Goal: Task Accomplishment & Management: Use online tool/utility

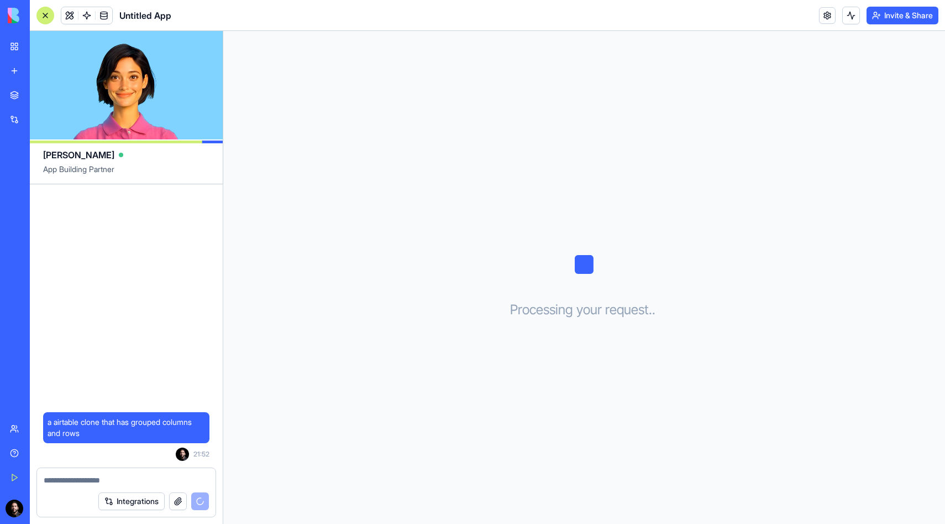
click at [148, 501] on button "Integrations" at bounding box center [131, 501] width 66 height 18
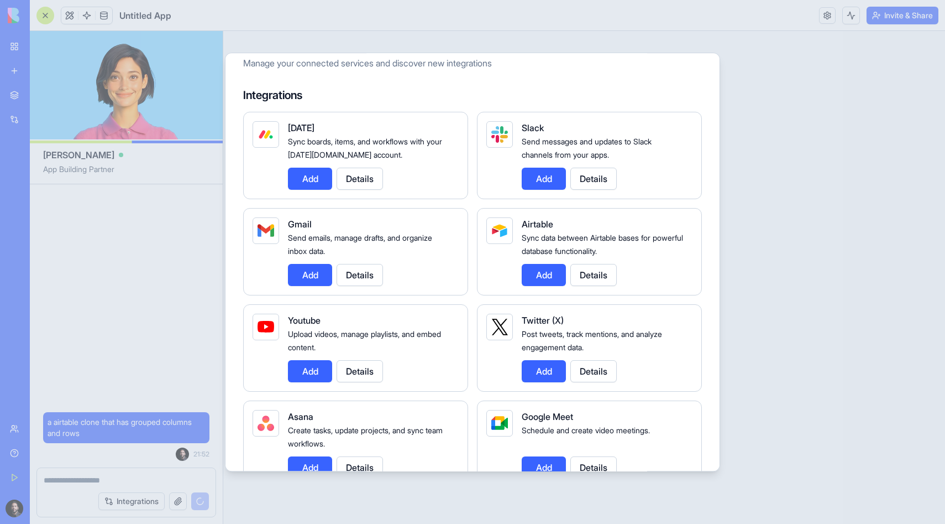
scroll to position [41, 0]
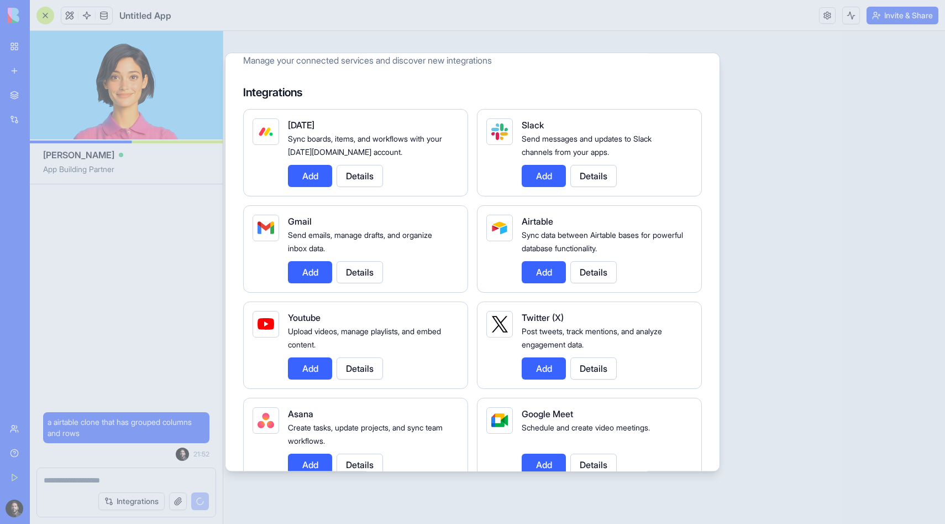
click at [602, 278] on button "Details" at bounding box center [594, 272] width 46 height 22
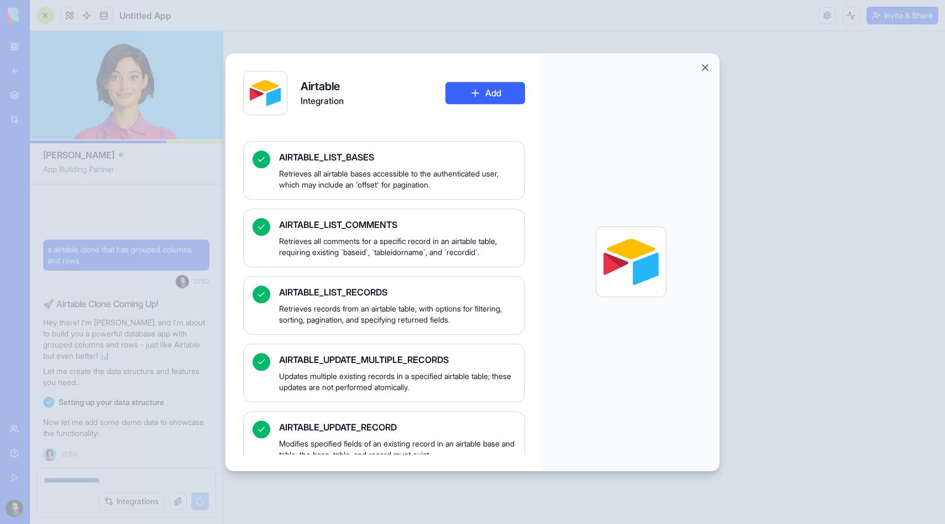
scroll to position [931, 0]
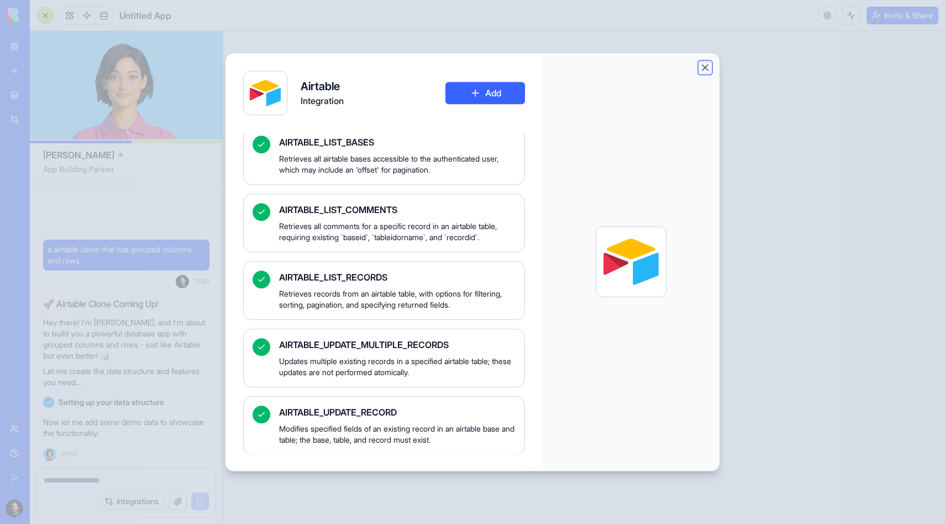
click at [704, 62] on button "Close" at bounding box center [705, 67] width 11 height 11
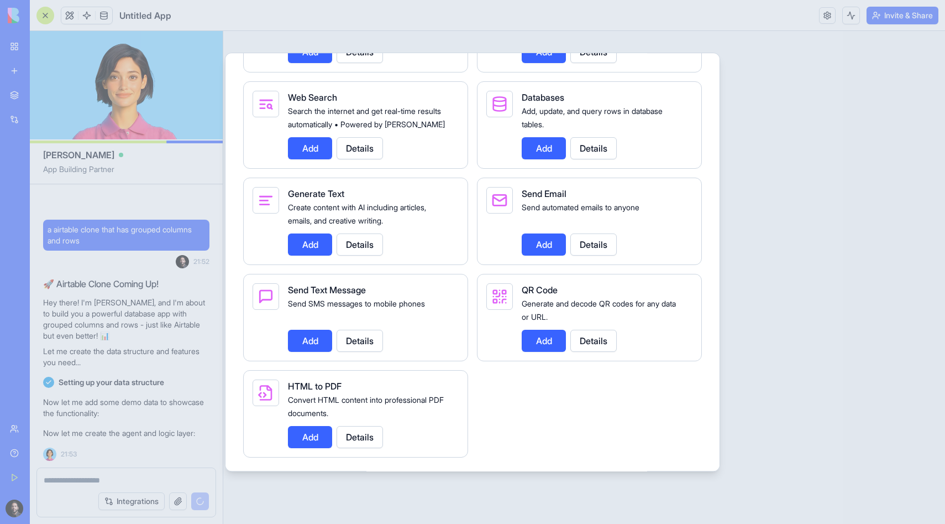
scroll to position [1494, 0]
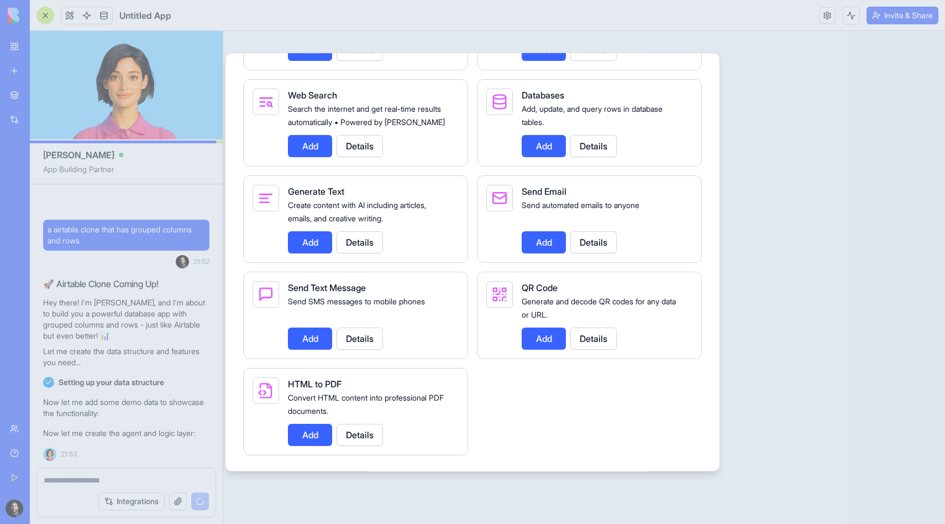
click at [350, 349] on button "Details" at bounding box center [360, 338] width 46 height 22
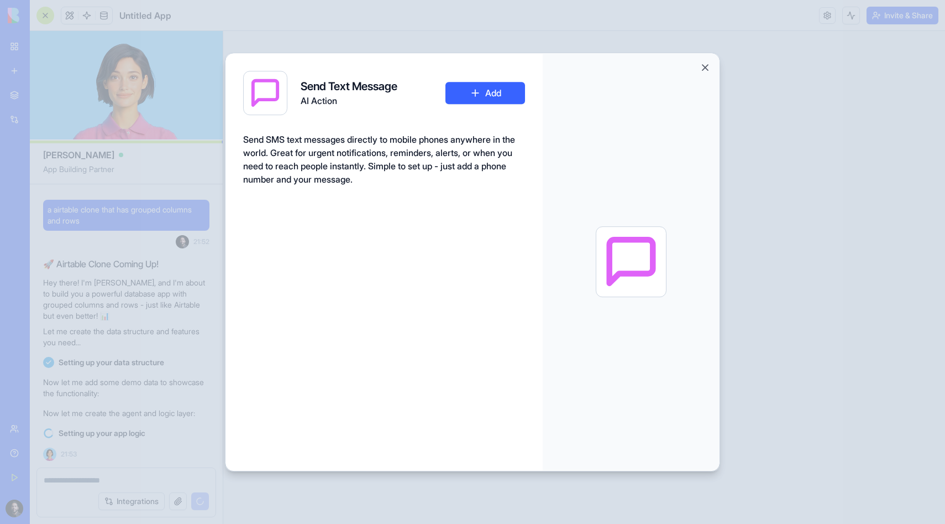
click at [504, 91] on button "Add" at bounding box center [486, 93] width 80 height 22
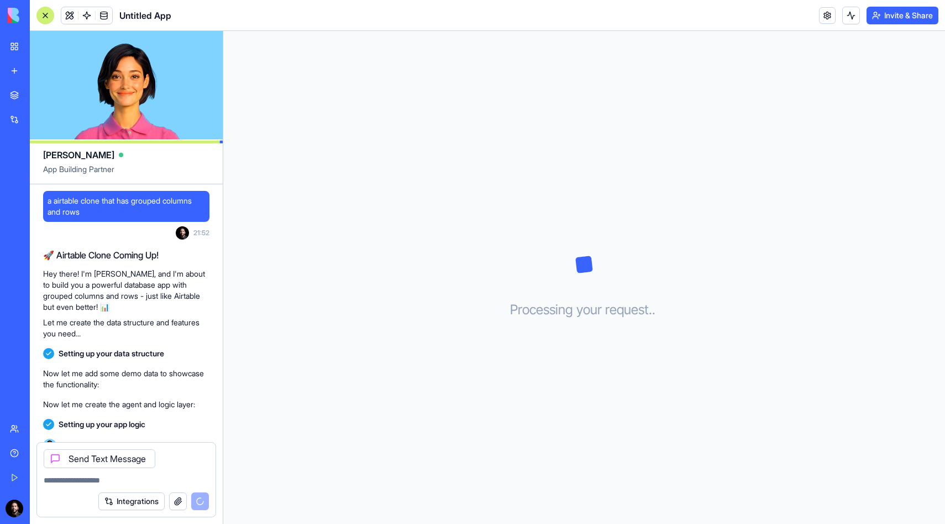
click at [57, 456] on icon at bounding box center [55, 458] width 4 height 4
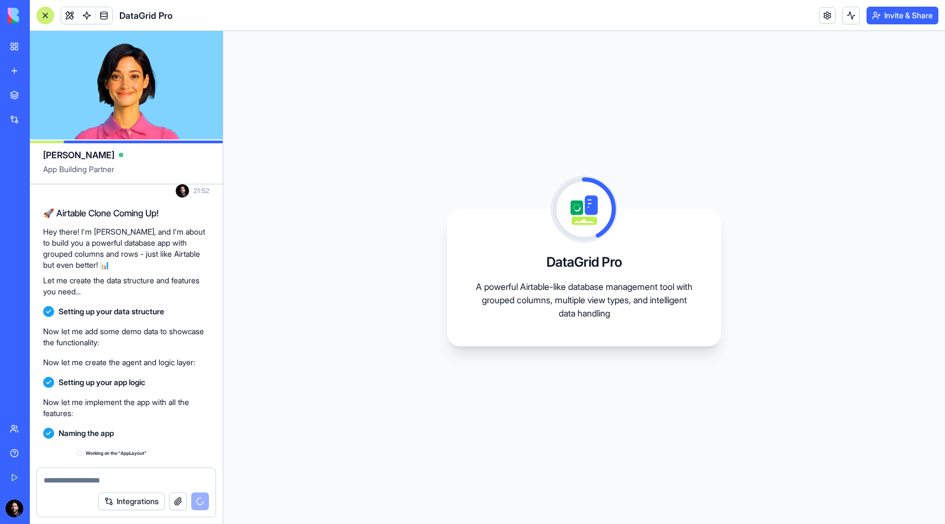
scroll to position [122, 0]
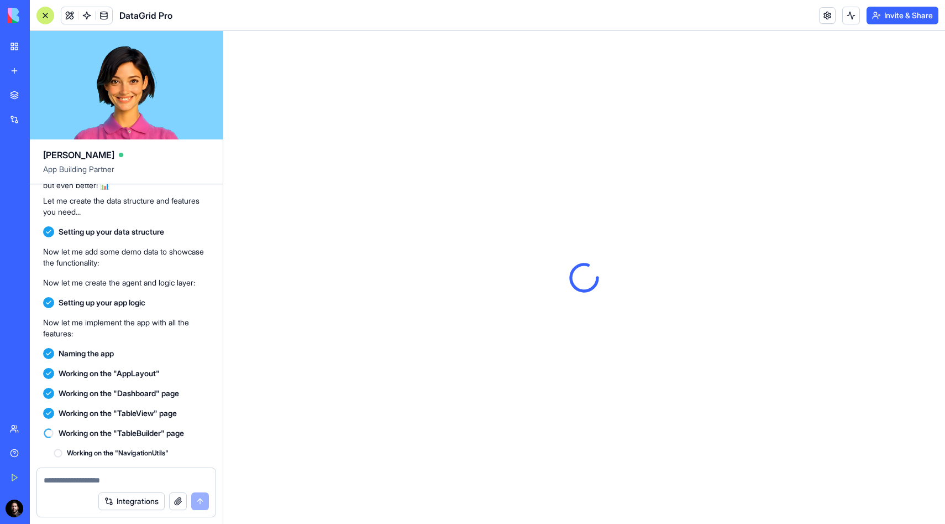
scroll to position [343, 0]
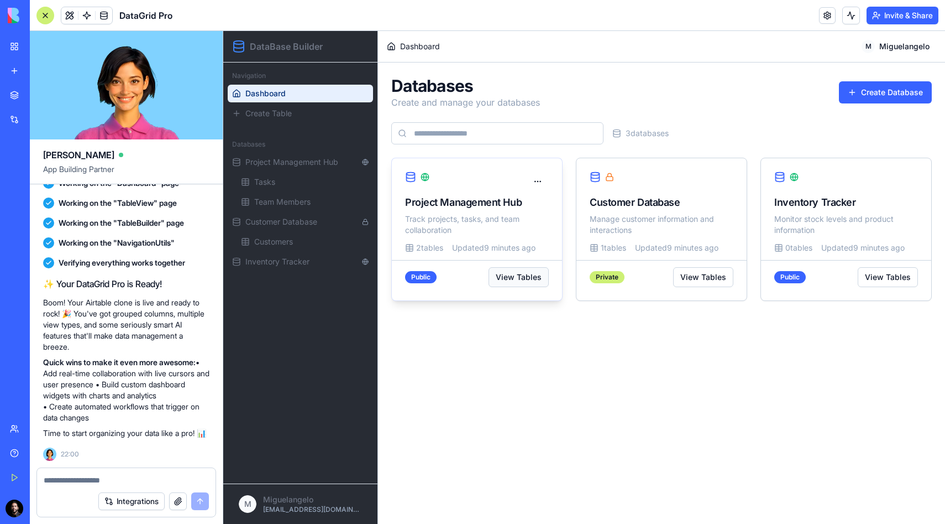
click at [518, 281] on button "View Tables" at bounding box center [519, 277] width 60 height 20
click at [518, 279] on button "View Tables" at bounding box center [519, 277] width 60 height 20
click at [525, 276] on button "View Tables" at bounding box center [519, 277] width 60 height 20
click at [255, 184] on span "Tasks" at bounding box center [264, 181] width 21 height 11
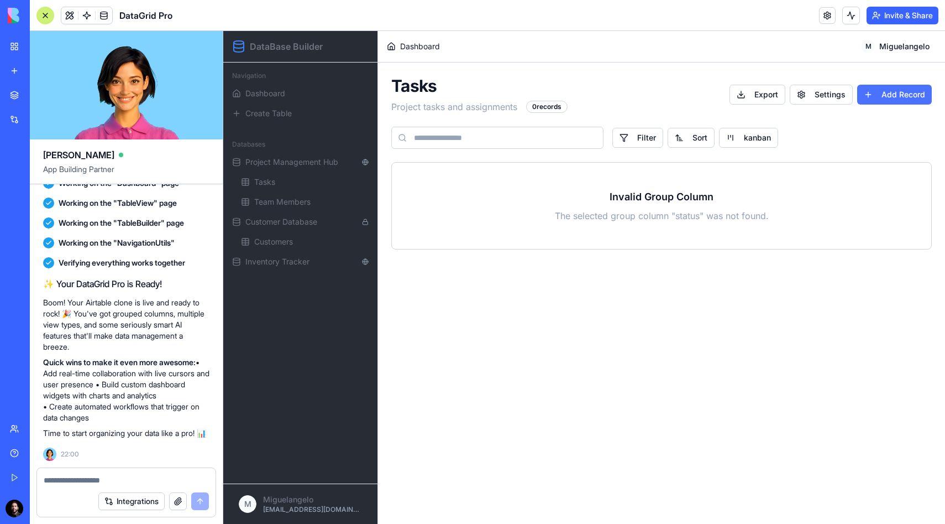
click at [880, 95] on button "Add Record" at bounding box center [894, 95] width 75 height 20
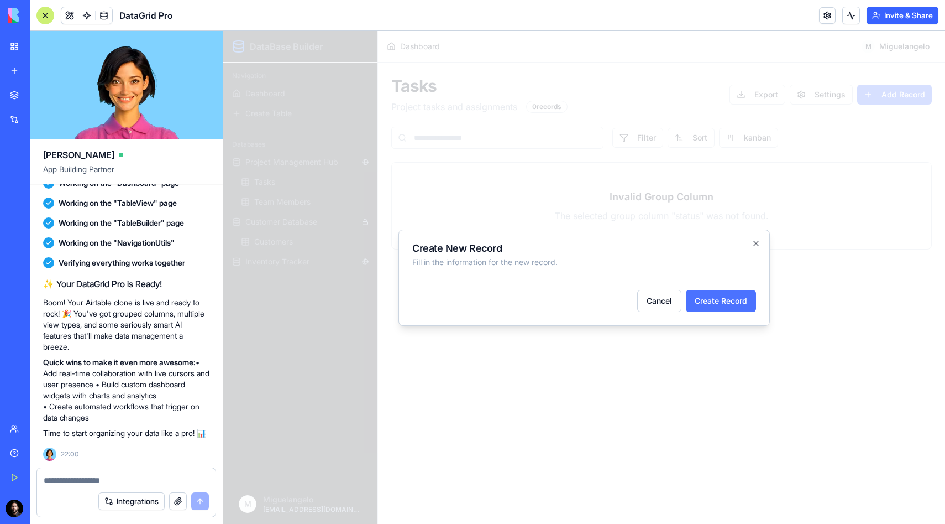
click at [723, 298] on button "Create Record" at bounding box center [721, 301] width 70 height 22
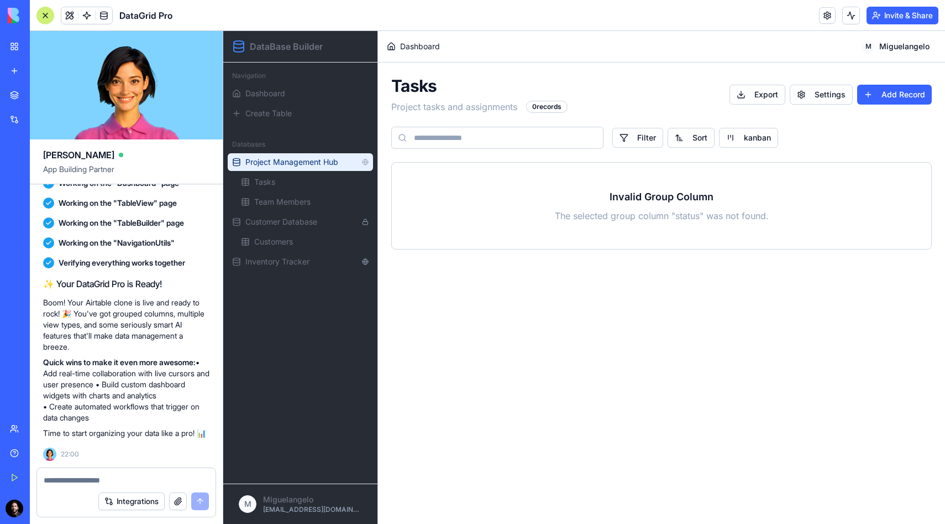
click at [295, 155] on button "Project Management Hub" at bounding box center [300, 162] width 145 height 18
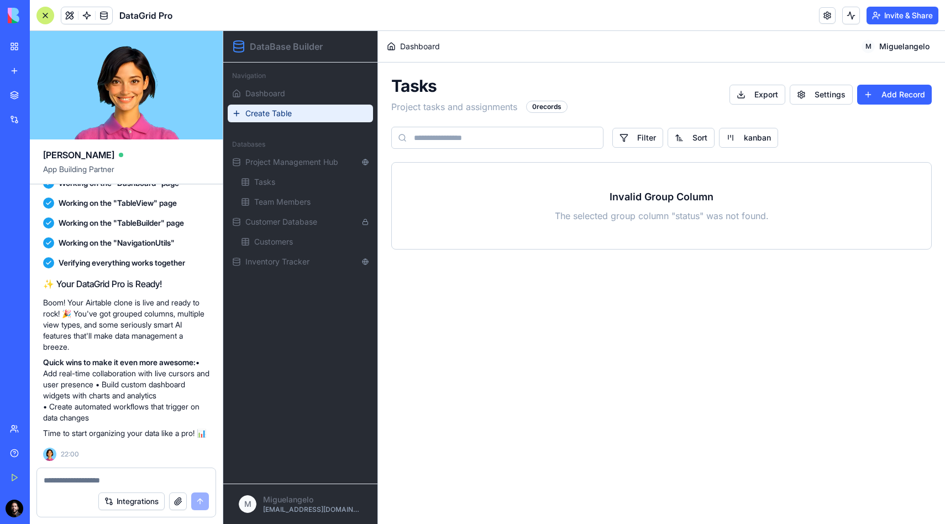
click at [305, 115] on link "Create Table" at bounding box center [300, 113] width 145 height 18
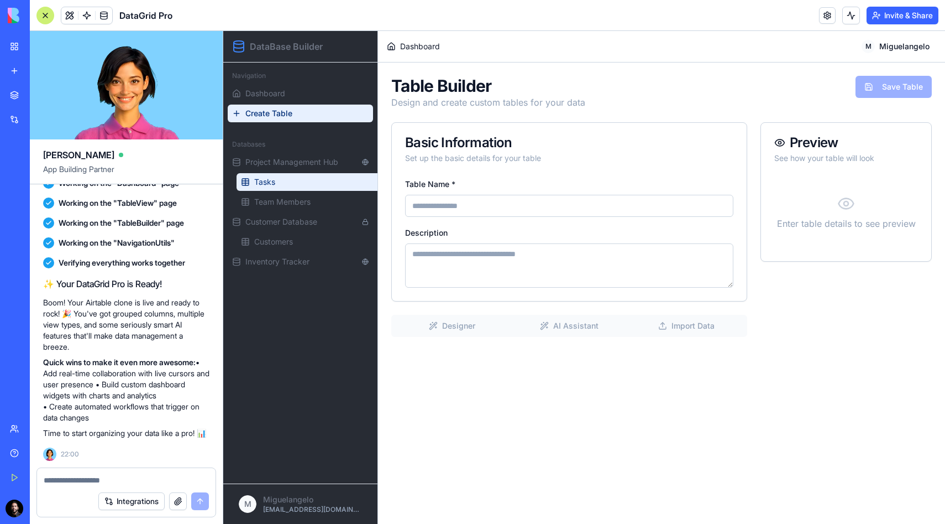
click at [325, 179] on link "Tasks" at bounding box center [309, 182] width 145 height 18
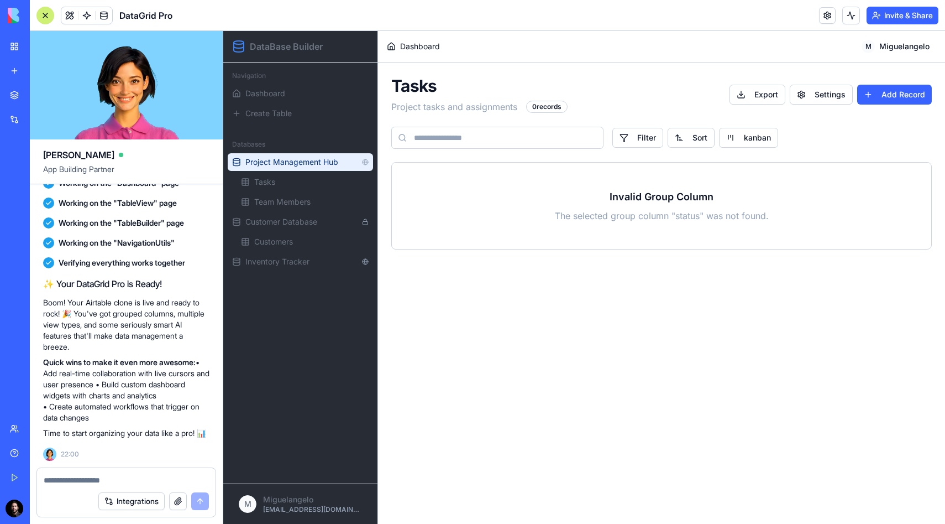
click at [327, 156] on span "Project Management Hub" at bounding box center [301, 161] width 112 height 11
click at [745, 158] on div "Tasks Project tasks and assignments 0 records Export Settings Add Record Filter…" at bounding box center [661, 163] width 541 height 174
click at [736, 127] on div "Filter Sort kanban" at bounding box center [661, 138] width 541 height 22
click at [736, 133] on button "kanban" at bounding box center [748, 138] width 59 height 20
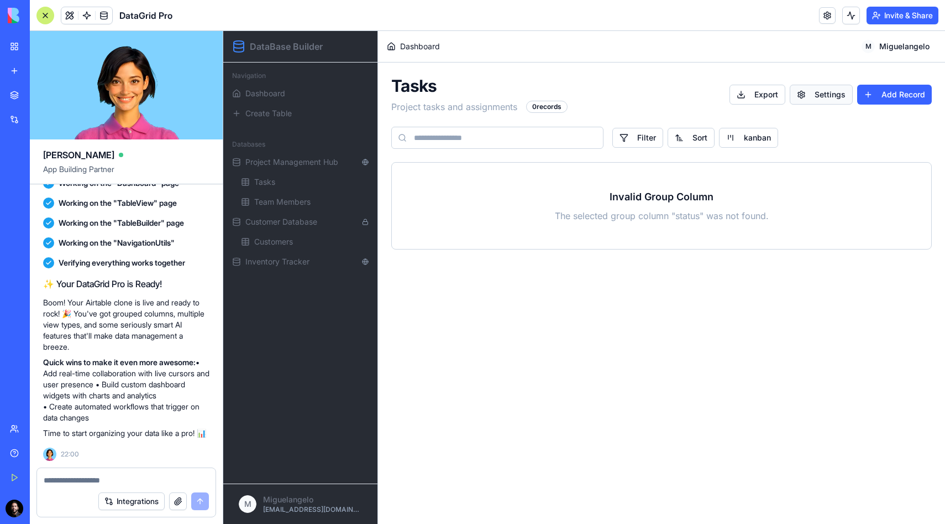
click at [835, 94] on button "Settings" at bounding box center [821, 95] width 63 height 20
click at [909, 98] on button "Add Record" at bounding box center [894, 95] width 75 height 20
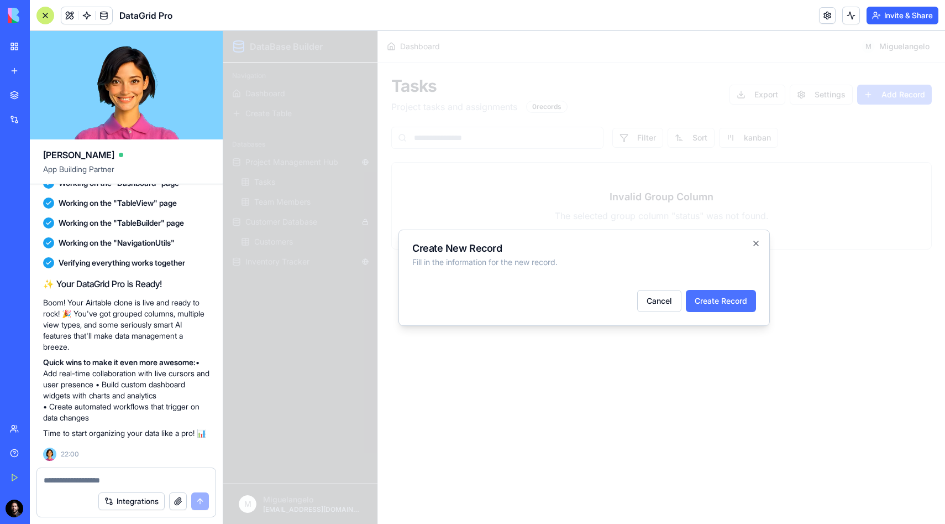
click at [744, 297] on button "Create Record" at bounding box center [721, 301] width 70 height 22
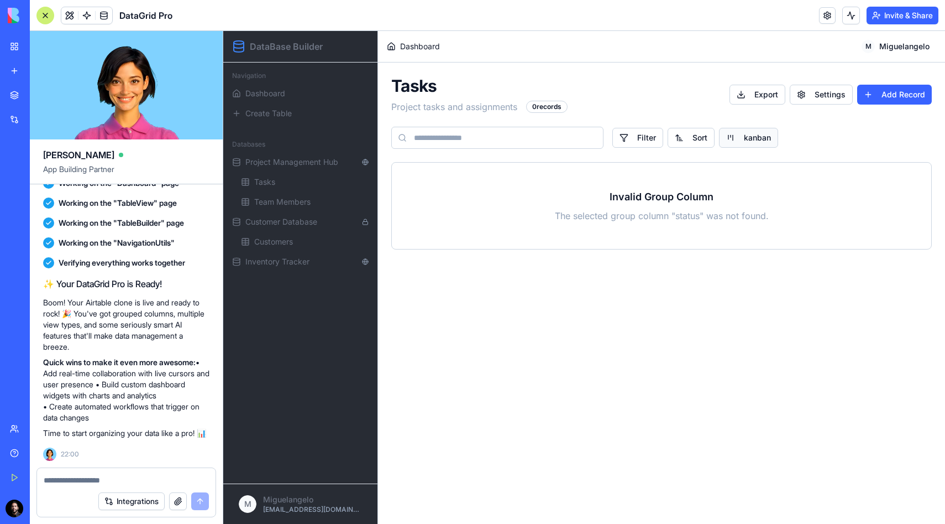
click at [741, 134] on button "kanban" at bounding box center [748, 138] width 59 height 20
click at [693, 137] on html "DataBase Builder Navigation Dashboard Create Table Databases Project Management…" at bounding box center [584, 277] width 722 height 493
click at [640, 142] on html "DataBase Builder Navigation Dashboard Create Table Databases Project Management…" at bounding box center [584, 277] width 722 height 493
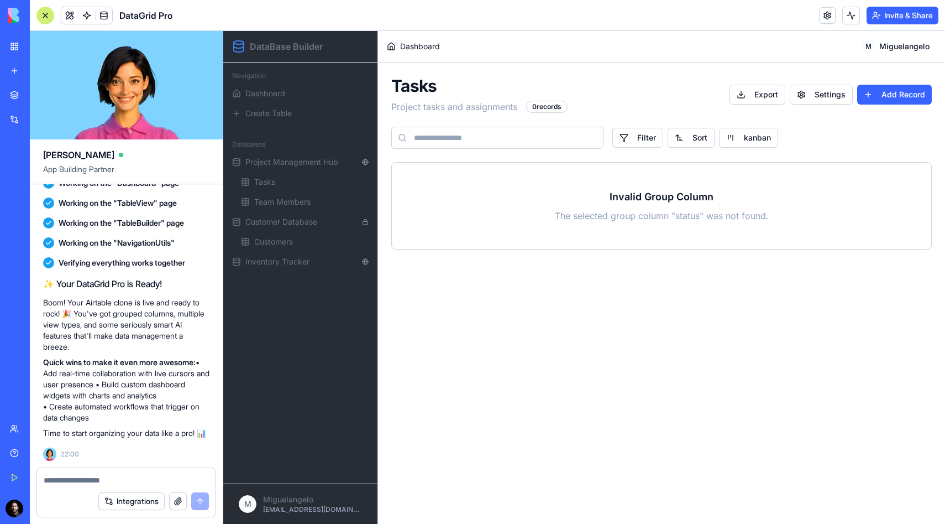
click at [605, 189] on h3 "Invalid Group Column" at bounding box center [662, 196] width 487 height 15
click at [897, 102] on button "Add Record" at bounding box center [894, 95] width 75 height 20
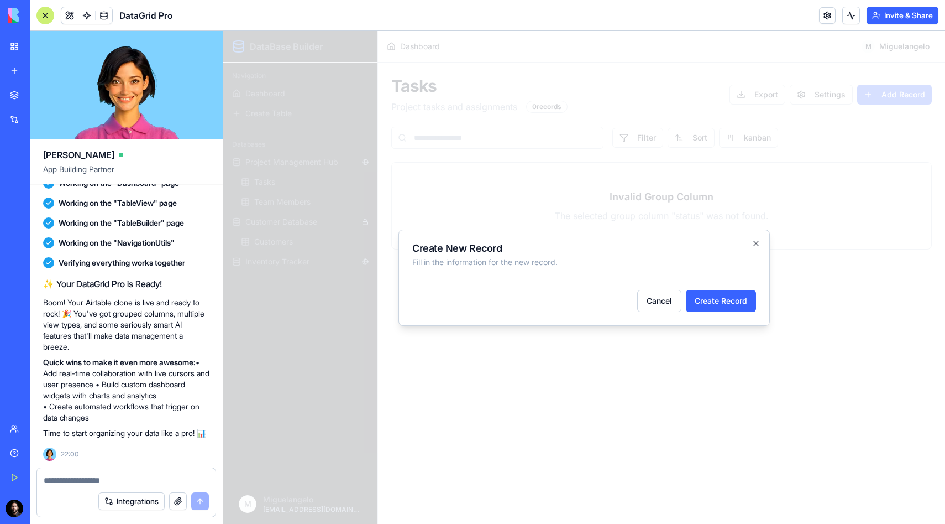
click at [714, 244] on h2 "Create New Record" at bounding box center [584, 248] width 344 height 10
click at [483, 253] on h2 "Create New Record" at bounding box center [584, 248] width 344 height 10
click at [483, 264] on p "Fill in the information for the new record." at bounding box center [584, 262] width 344 height 11
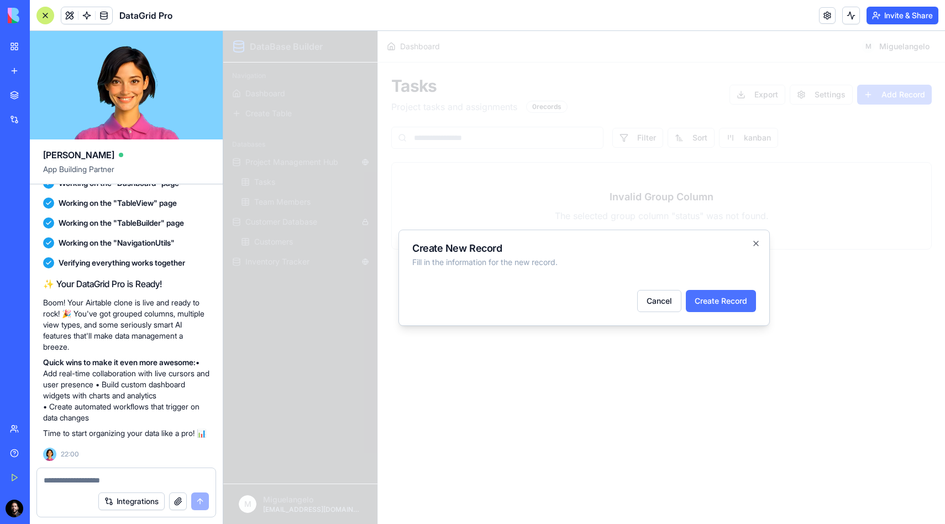
click at [698, 295] on button "Create Record" at bounding box center [721, 301] width 70 height 22
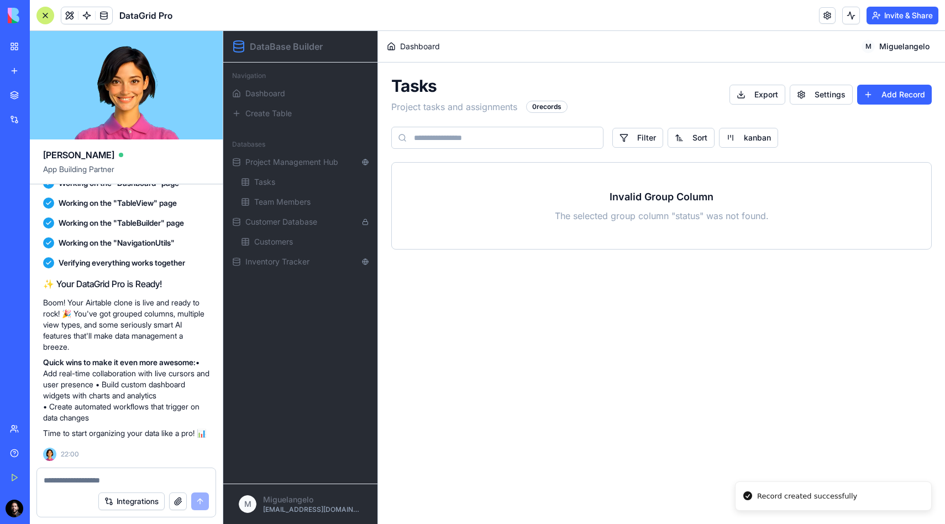
click at [711, 292] on main "Toggle Sidebar Dashboard M Miguelangelo Tasks Project tasks and assignments 0 r…" at bounding box center [661, 277] width 567 height 493
click at [293, 108] on link "Create Table" at bounding box center [300, 113] width 145 height 18
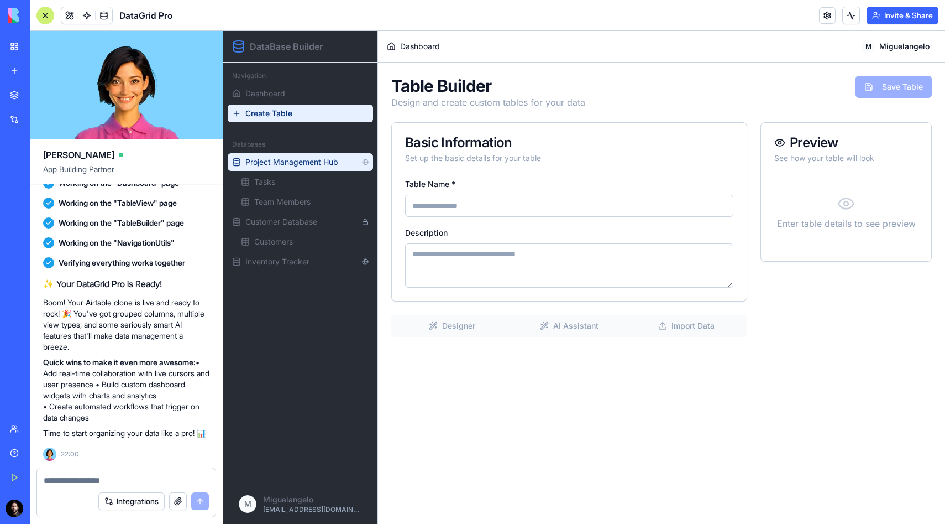
click at [291, 157] on span "Project Management Hub" at bounding box center [301, 161] width 112 height 11
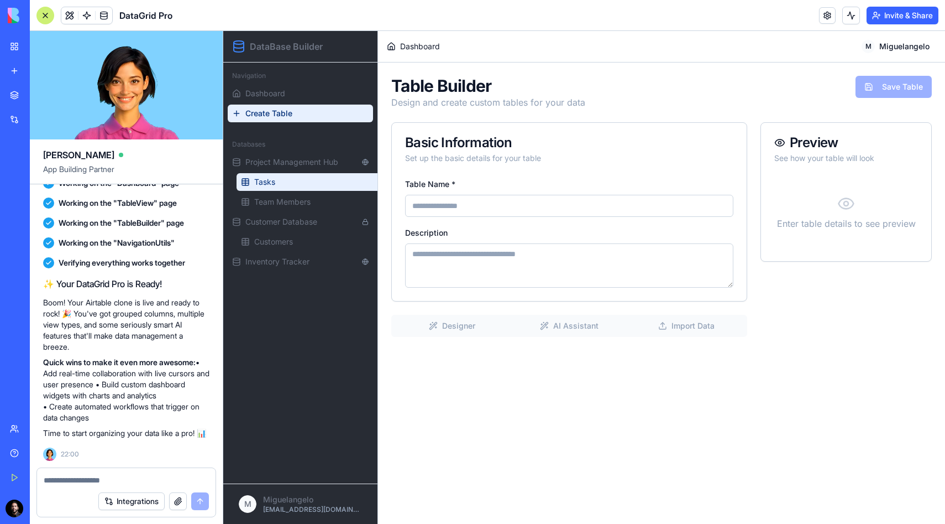
click at [285, 189] on link "Tasks" at bounding box center [309, 182] width 145 height 18
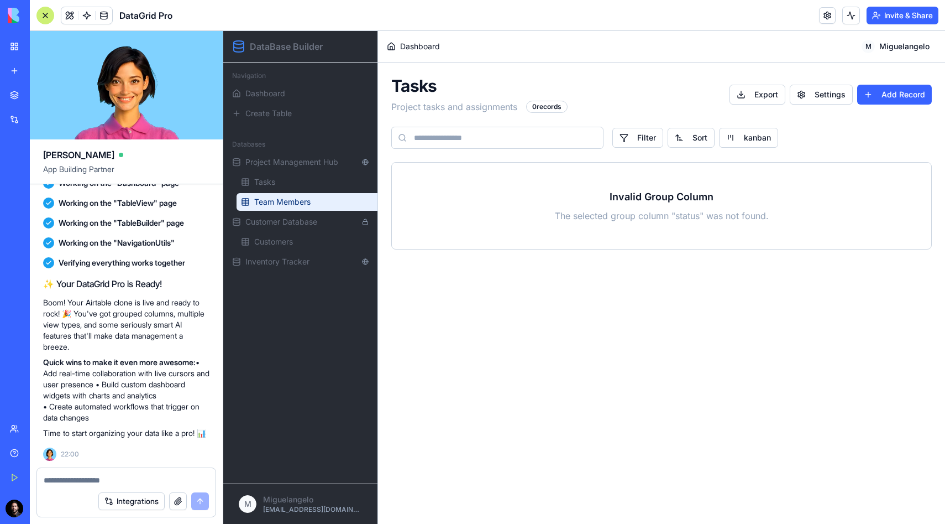
click at [287, 202] on span "Team Members" at bounding box center [282, 201] width 56 height 11
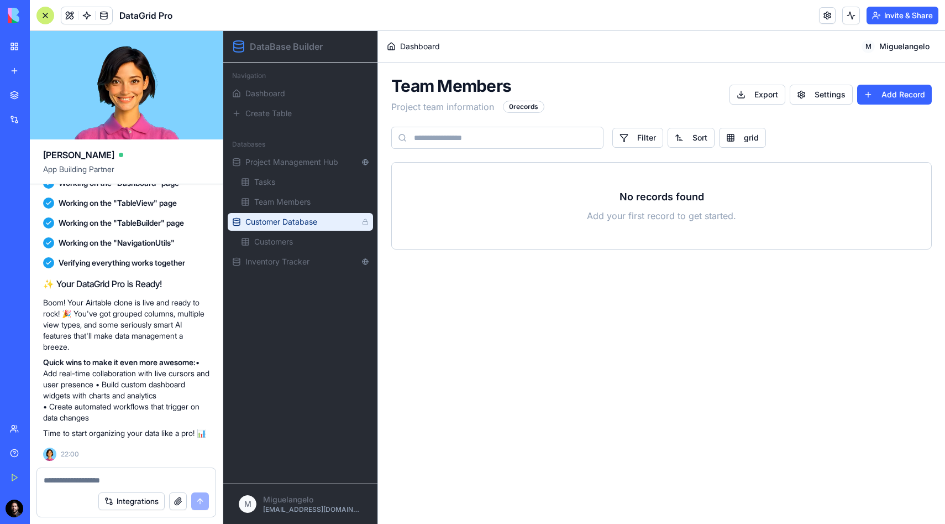
click at [296, 229] on button "Customer Database" at bounding box center [300, 222] width 145 height 18
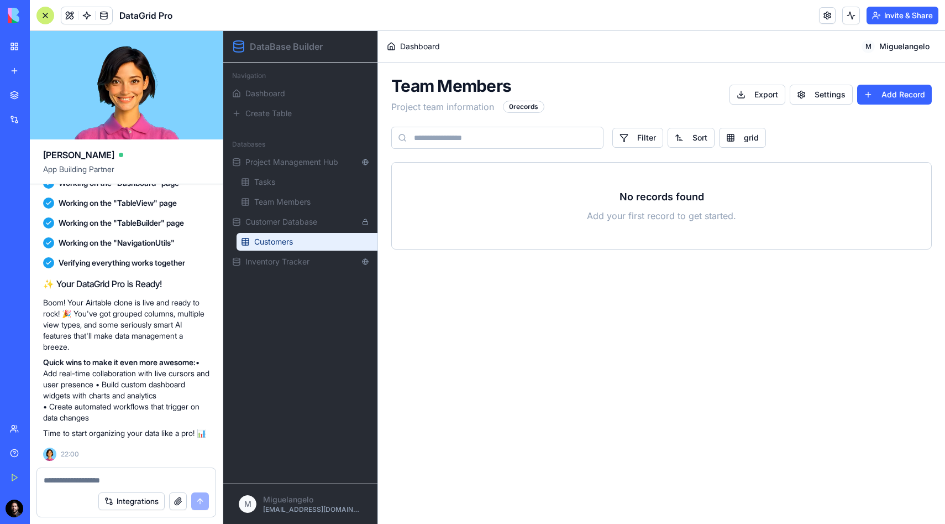
click at [290, 247] on span "Customers" at bounding box center [273, 241] width 39 height 11
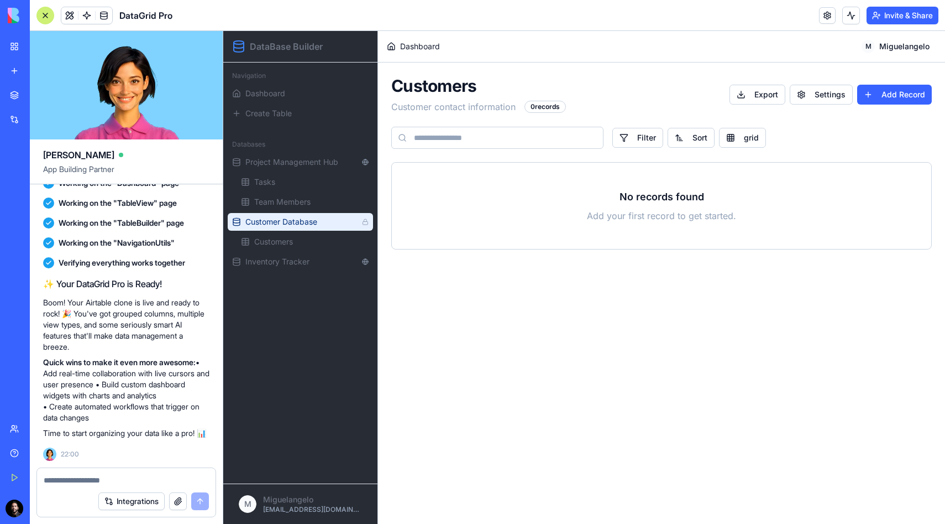
click at [296, 216] on button "Customer Database" at bounding box center [300, 222] width 145 height 18
click at [864, 109] on div "Customers Customer contact information 0 records Export Settings Add Record" at bounding box center [661, 95] width 541 height 38
click at [877, 93] on button "Add Record" at bounding box center [894, 95] width 75 height 20
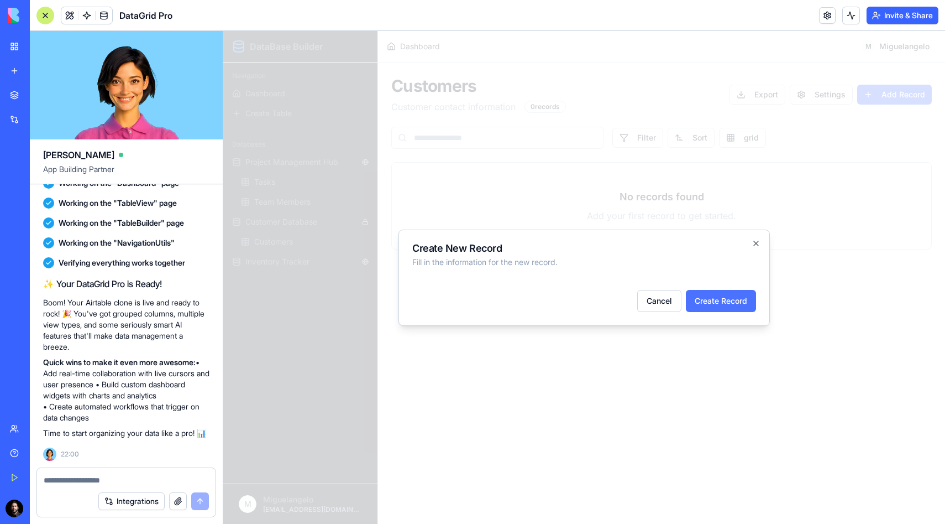
click at [712, 303] on button "Create Record" at bounding box center [721, 301] width 70 height 22
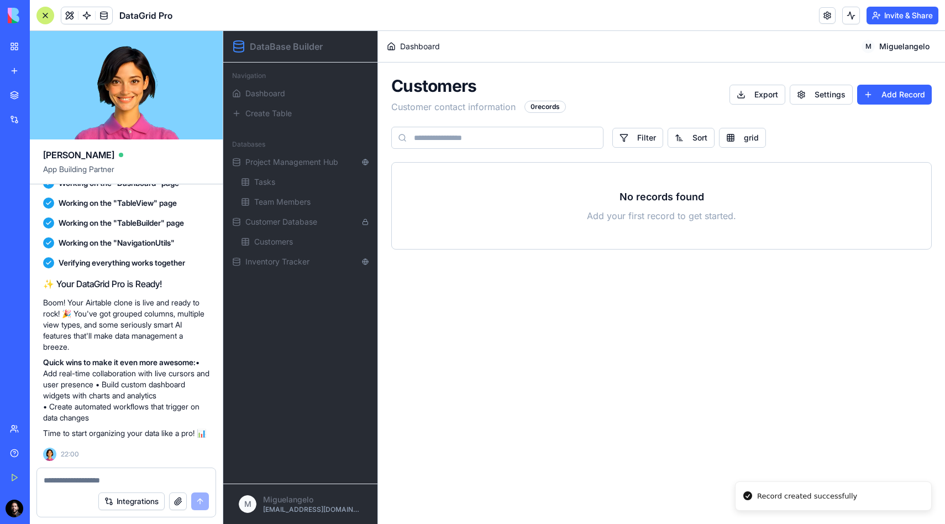
click at [78, 484] on textarea at bounding box center [126, 479] width 165 height 11
click at [78, 485] on textarea at bounding box center [126, 479] width 165 height 11
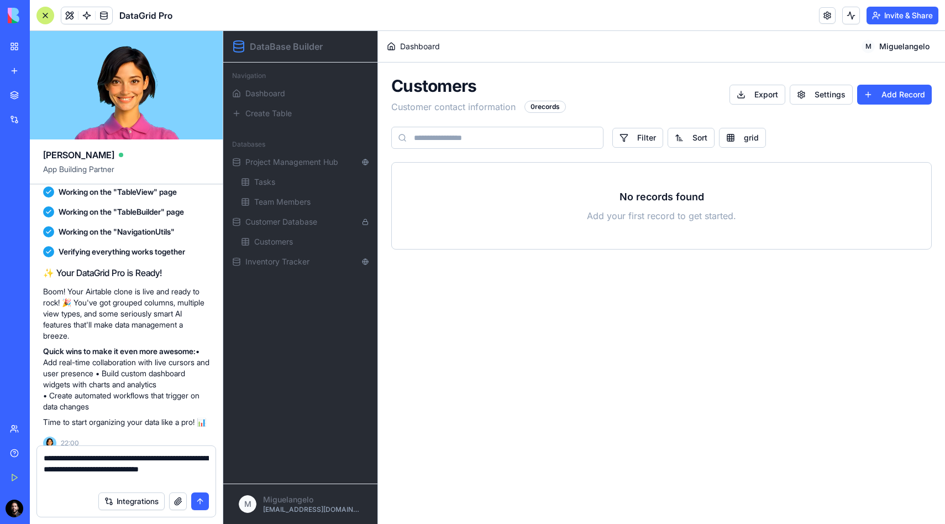
type textarea "**********"
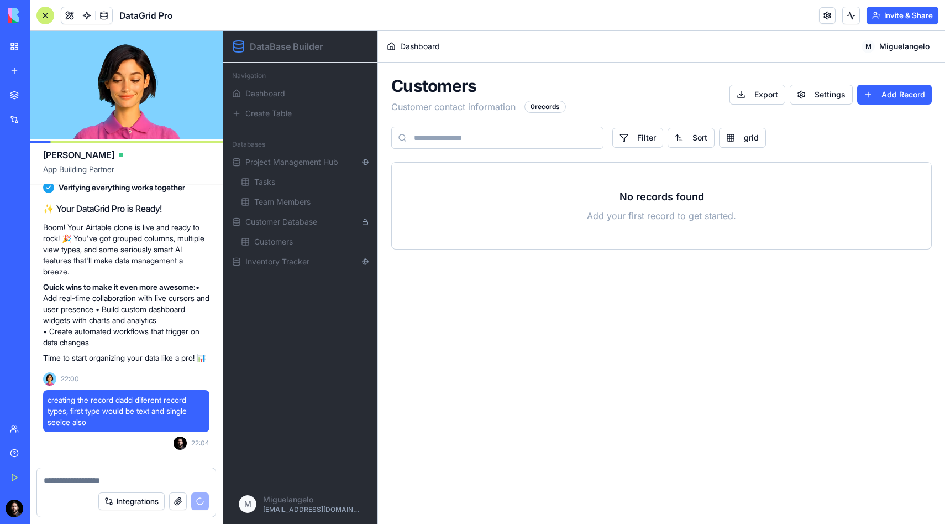
scroll to position [553, 0]
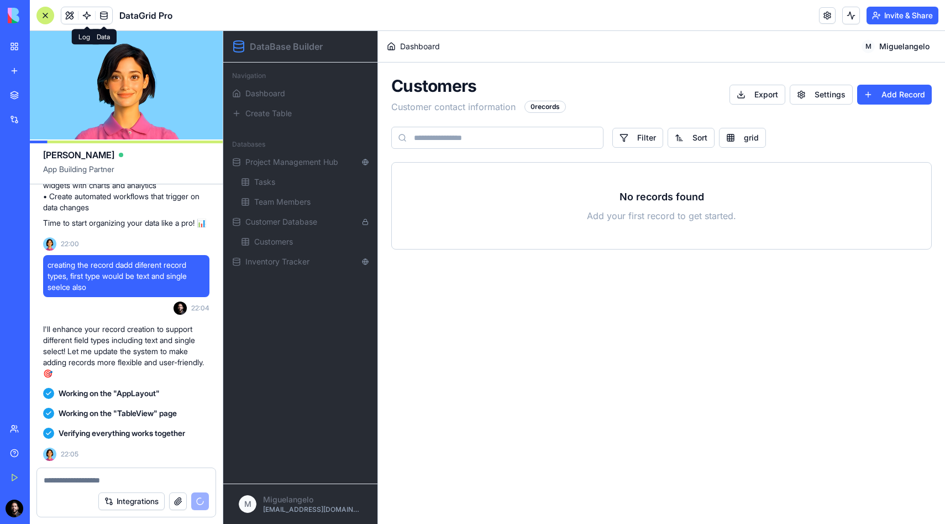
click at [98, 11] on span at bounding box center [103, 15] width 31 height 31
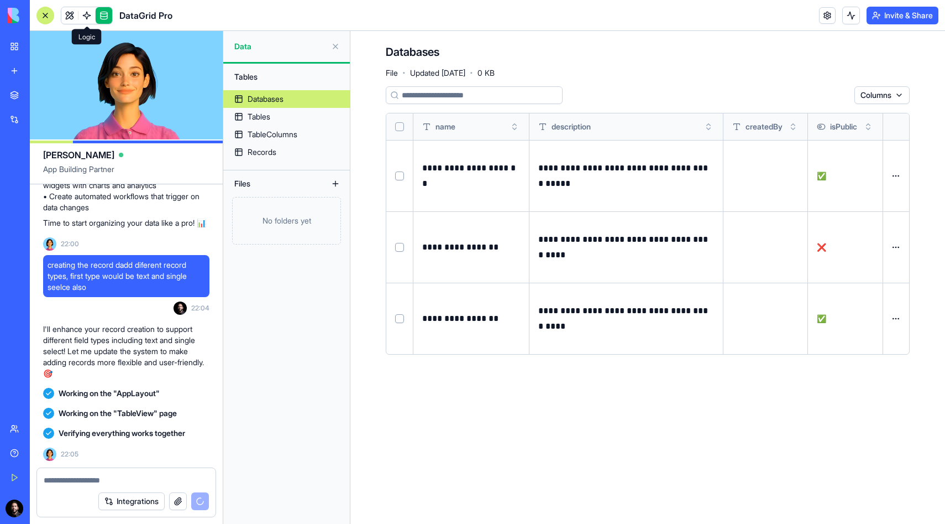
click at [87, 16] on span at bounding box center [86, 15] width 31 height 31
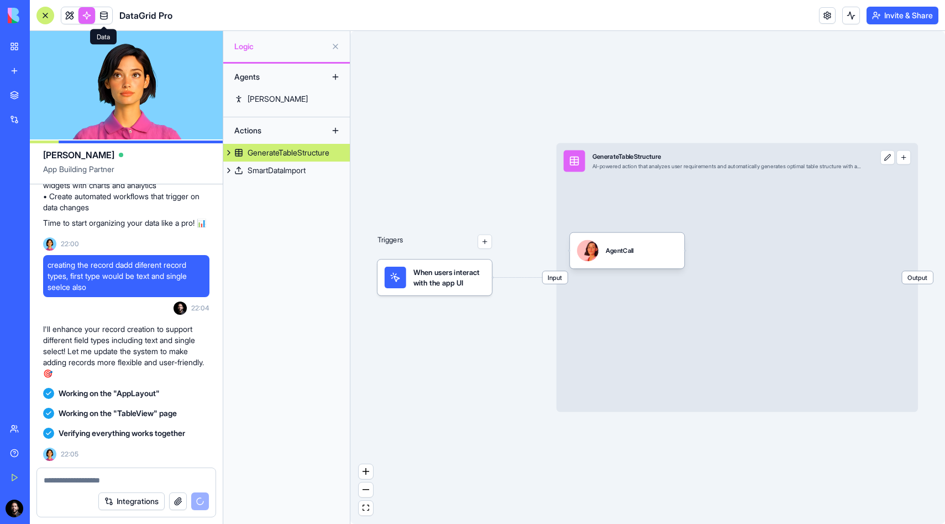
click at [97, 15] on link at bounding box center [104, 15] width 17 height 17
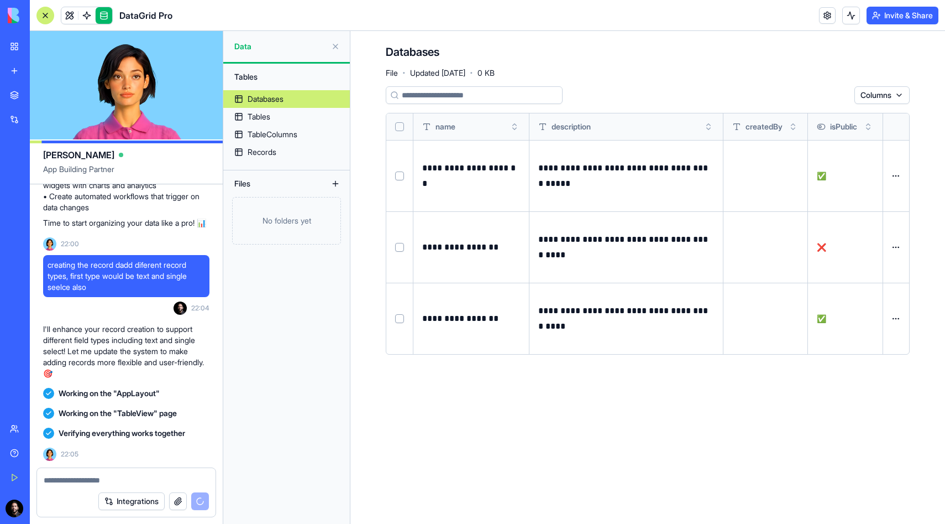
scroll to position [767, 0]
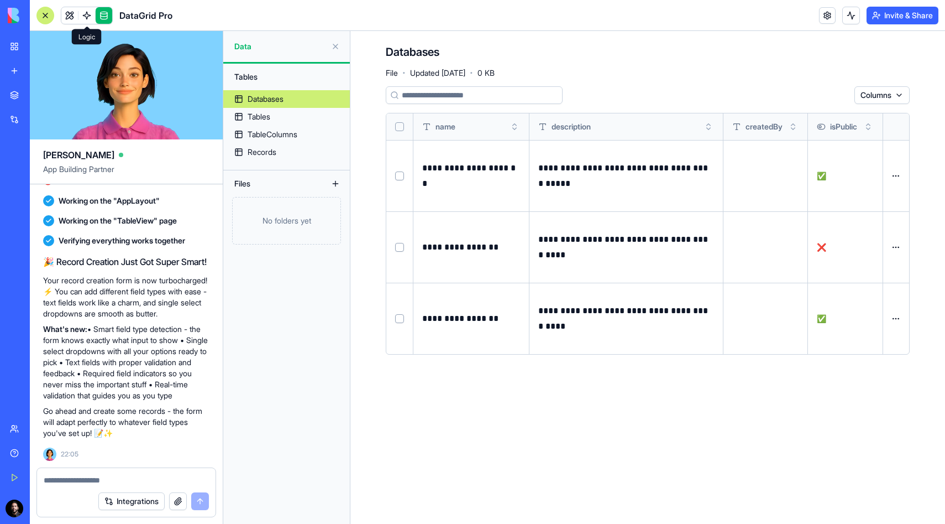
click at [86, 15] on link at bounding box center [87, 15] width 17 height 17
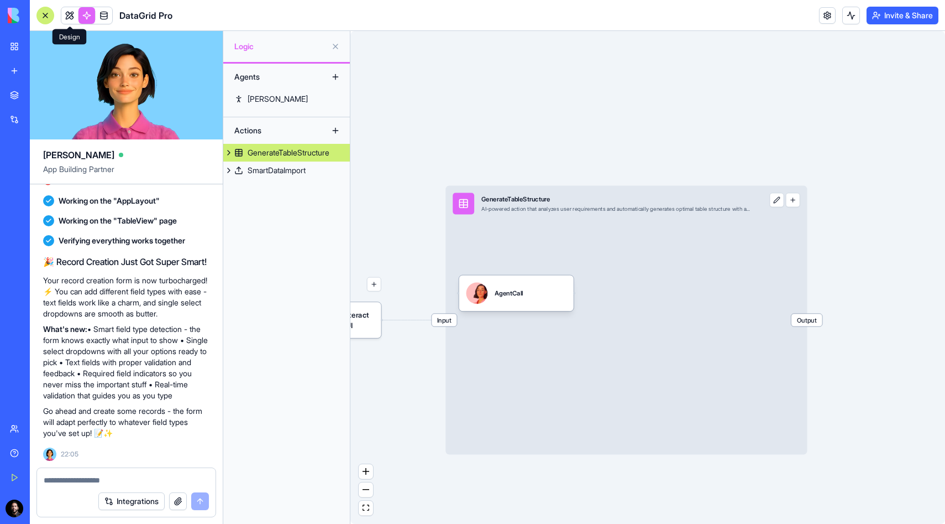
click at [62, 13] on link at bounding box center [69, 15] width 17 height 17
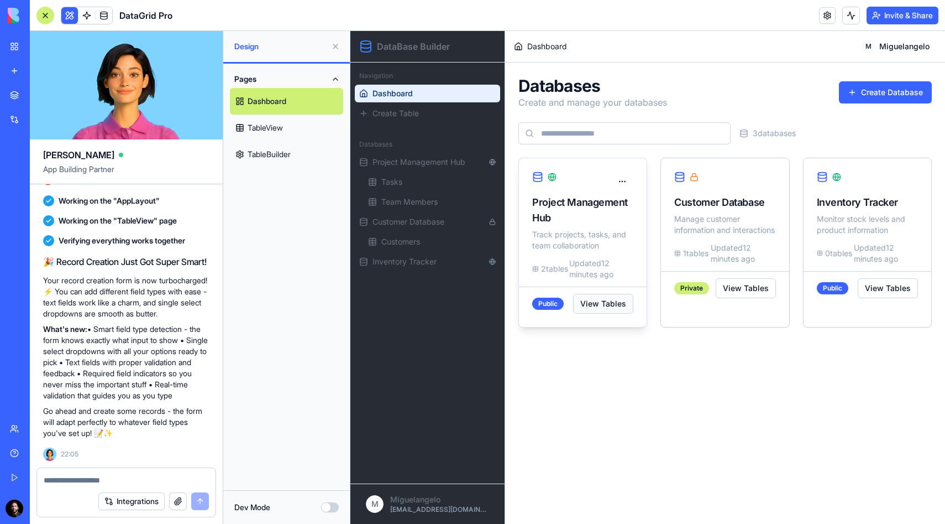
click at [594, 309] on button "View Tables" at bounding box center [603, 304] width 60 height 20
click at [595, 303] on button "View Tables" at bounding box center [603, 304] width 60 height 20
click at [599, 186] on div at bounding box center [582, 181] width 101 height 20
click at [411, 176] on link "Tasks" at bounding box center [436, 182] width 145 height 18
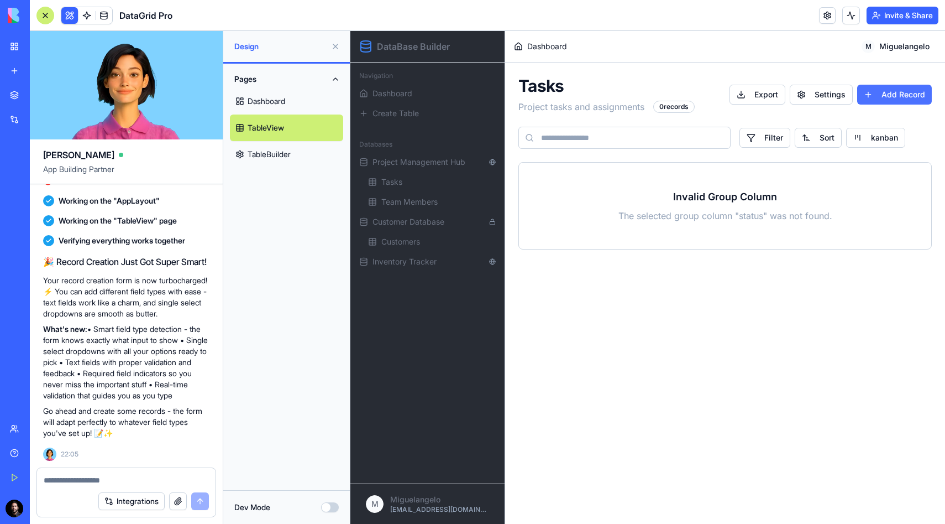
click at [903, 96] on button "Add Record" at bounding box center [894, 95] width 75 height 20
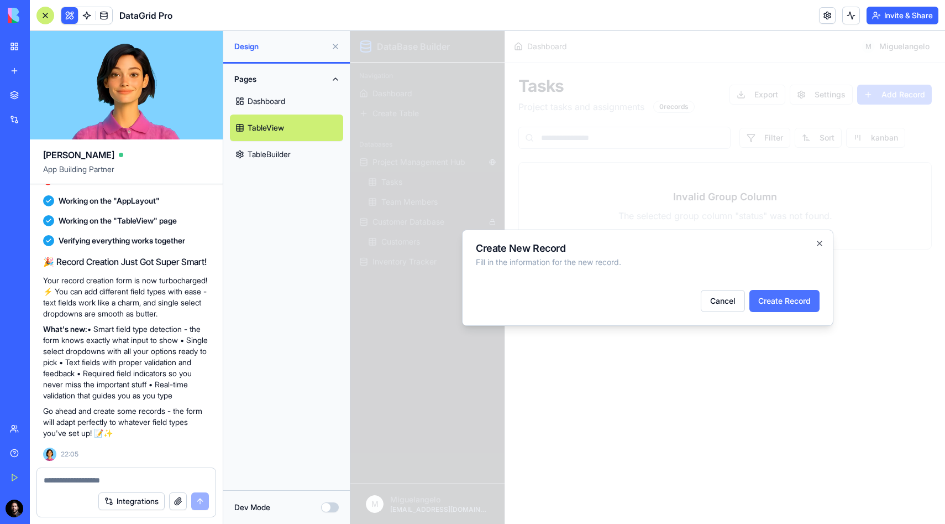
click at [782, 301] on button "Create Record" at bounding box center [785, 301] width 70 height 22
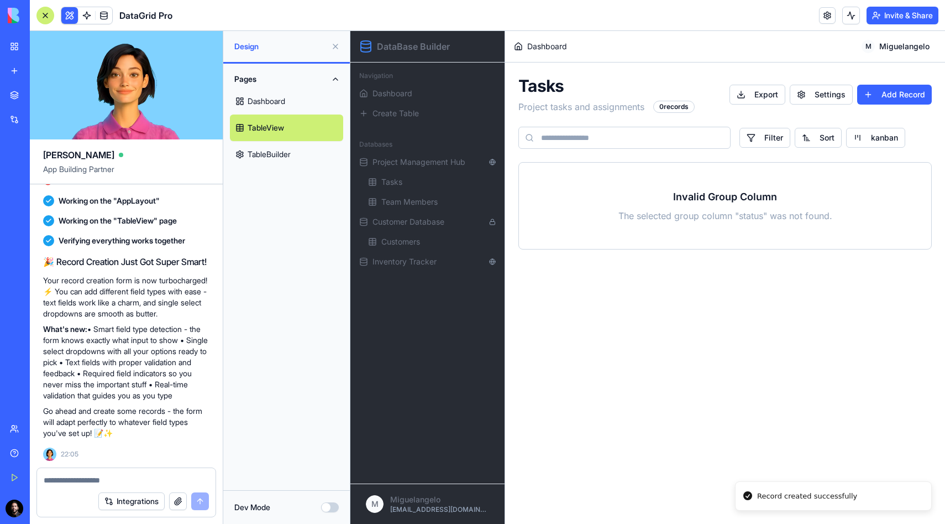
click at [422, 250] on ul "Project Management Hub Tasks Team Members Customer Database Customers Inventory…" at bounding box center [427, 211] width 145 height 117
click at [422, 231] on div "Customer Database Customers" at bounding box center [427, 232] width 145 height 38
click at [421, 238] on link "Customers" at bounding box center [436, 242] width 145 height 18
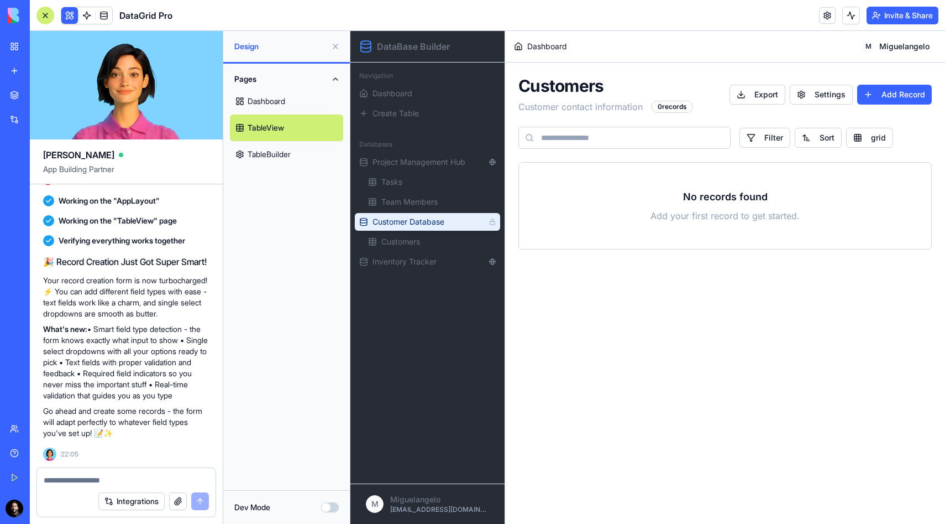
click at [432, 217] on span "Customer Database" at bounding box center [429, 221] width 112 height 11
click at [432, 219] on span "Customer Database" at bounding box center [429, 221] width 112 height 11
click at [908, 87] on button "Add Record" at bounding box center [894, 95] width 75 height 20
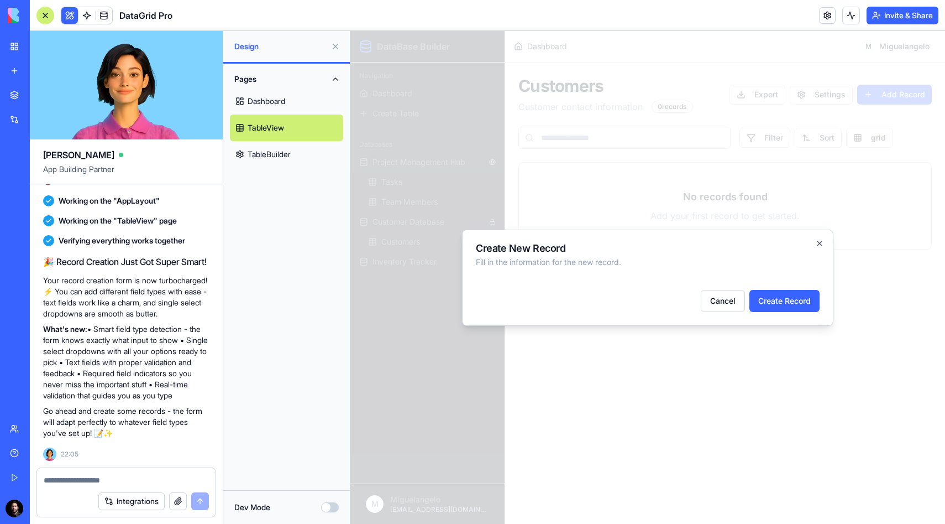
click at [636, 280] on form "Cancel Create Record" at bounding box center [648, 293] width 344 height 35
click at [636, 271] on div "Create New Record Fill in the information for the new record. Cancel Create Rec…" at bounding box center [648, 277] width 372 height 96
click at [636, 255] on div "Create New Record Fill in the information for the new record." at bounding box center [648, 255] width 344 height 24
click at [723, 296] on button "Cancel" at bounding box center [723, 301] width 44 height 22
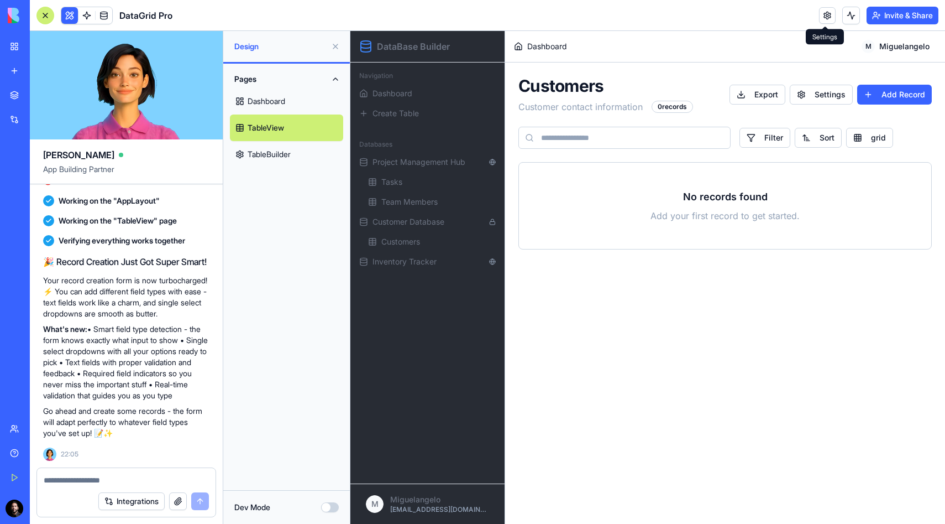
click at [822, 19] on link at bounding box center [827, 15] width 17 height 17
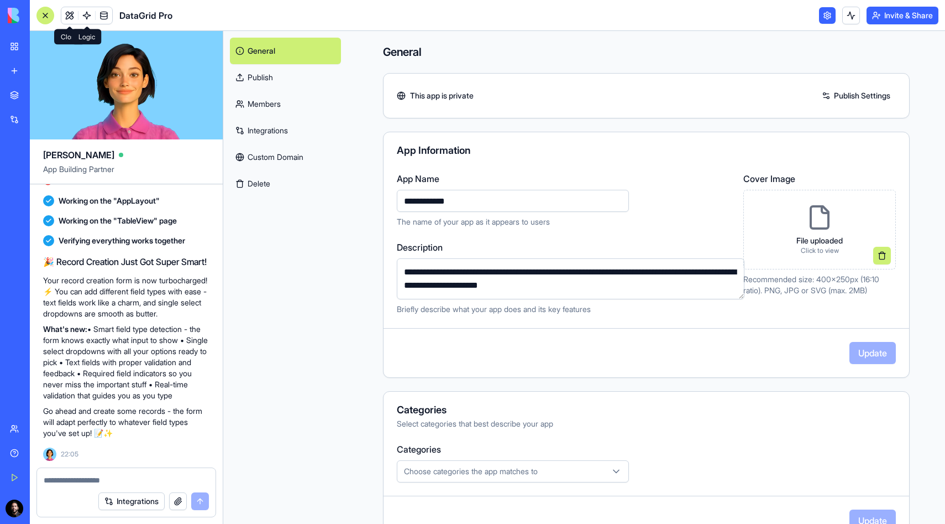
click at [79, 16] on link at bounding box center [87, 15] width 17 height 17
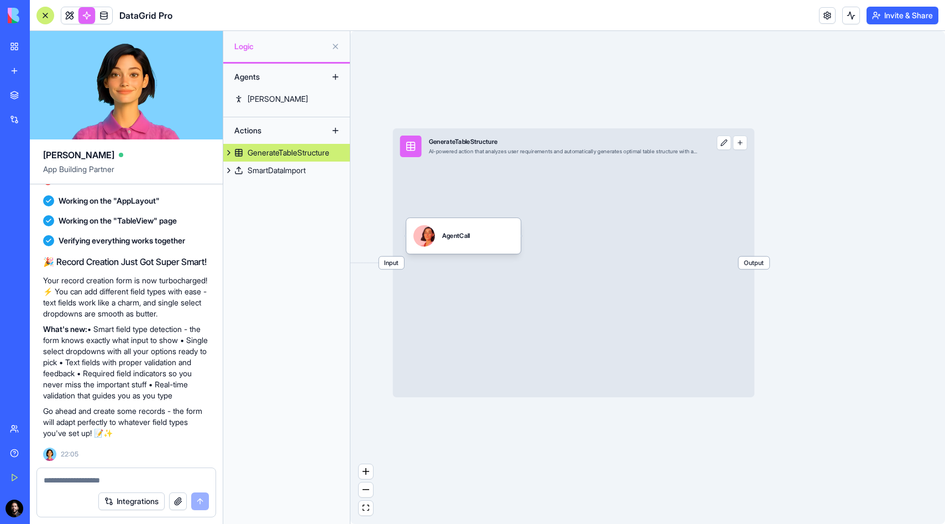
click at [756, 268] on span "Output" at bounding box center [754, 263] width 31 height 13
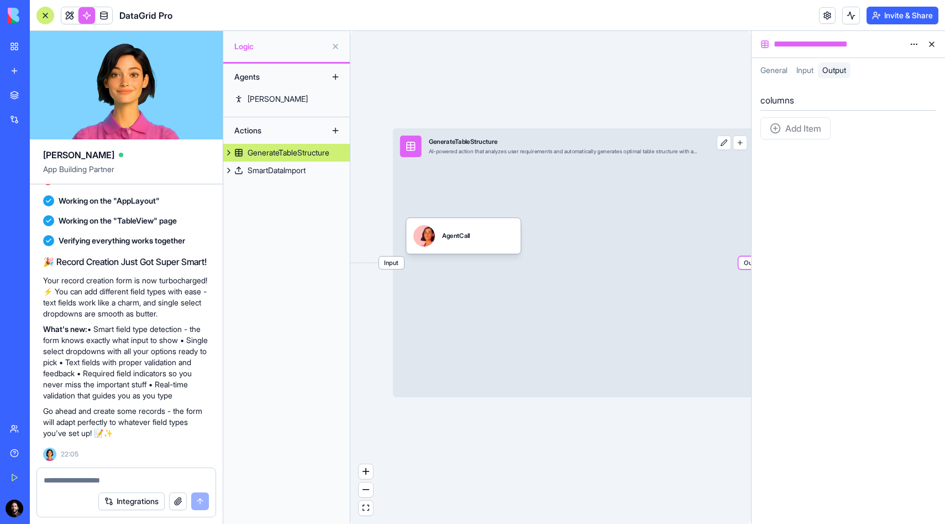
click at [756, 270] on div "columns Add Item" at bounding box center [849, 302] width 194 height 441
click at [933, 42] on button at bounding box center [932, 44] width 18 height 18
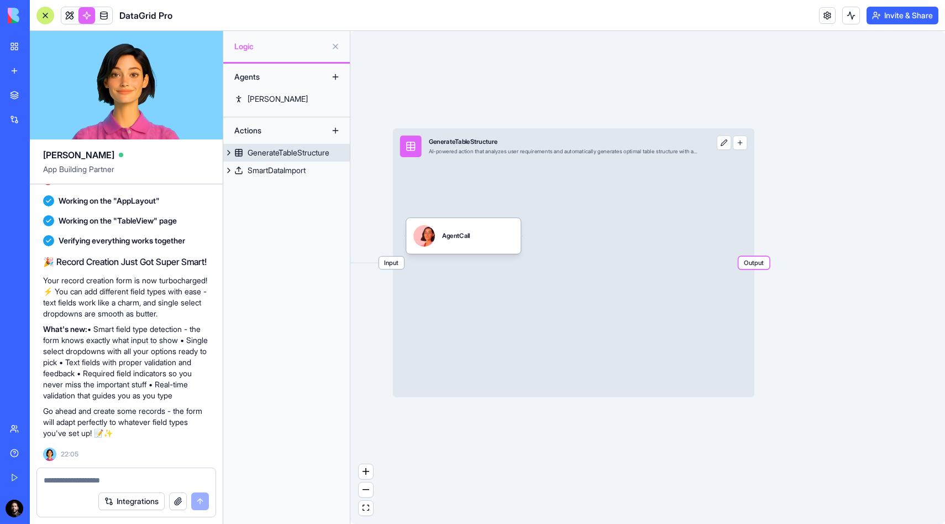
click at [739, 152] on div "Input GenerateTableStructure AI-powered action that analyzes user requirements …" at bounding box center [574, 262] width 362 height 269
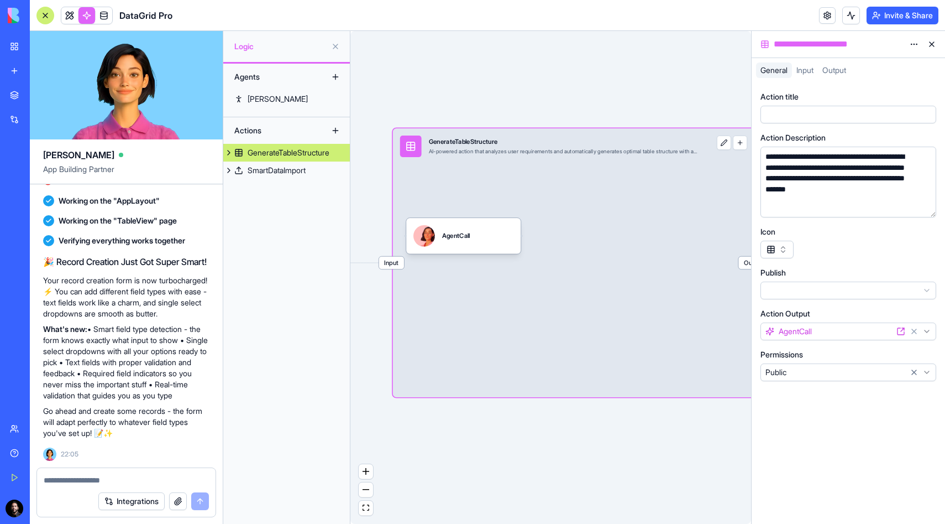
click at [939, 41] on button at bounding box center [932, 44] width 18 height 18
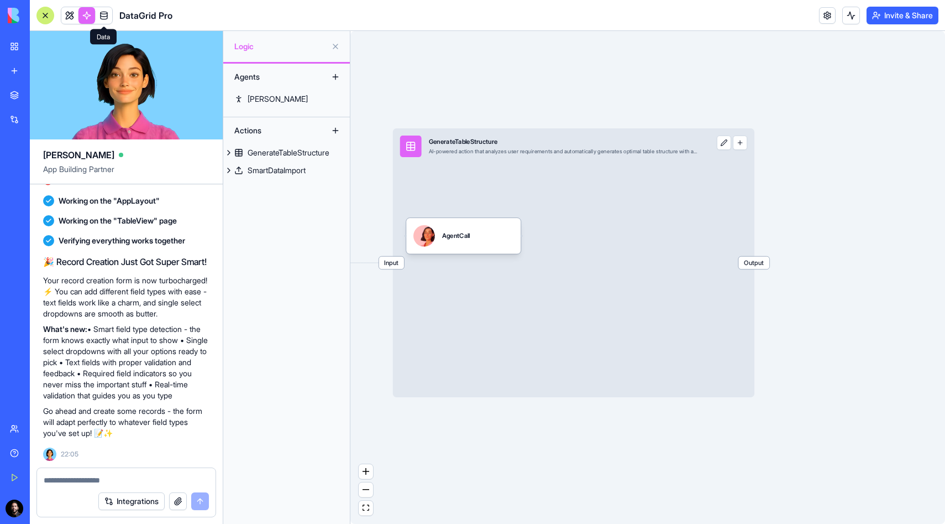
click at [107, 18] on link at bounding box center [104, 15] width 17 height 17
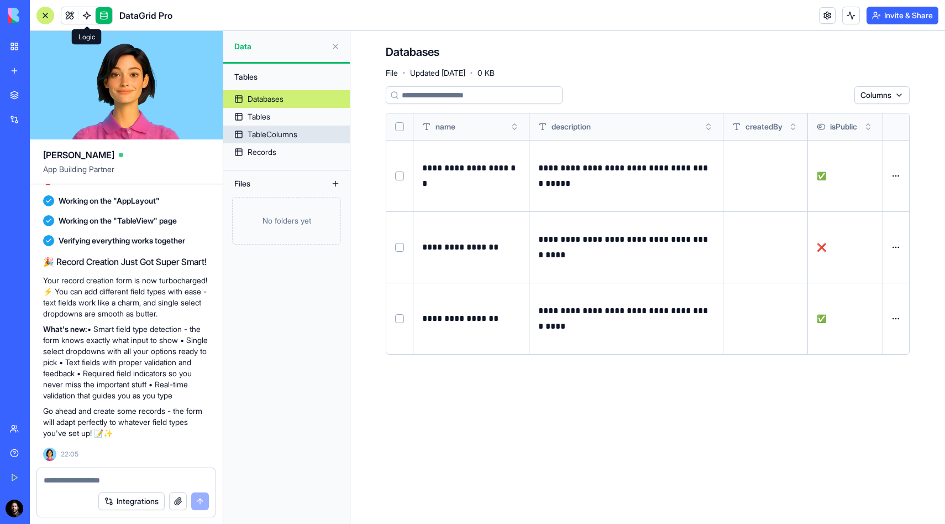
click at [304, 127] on link "TableColumns" at bounding box center [286, 134] width 127 height 18
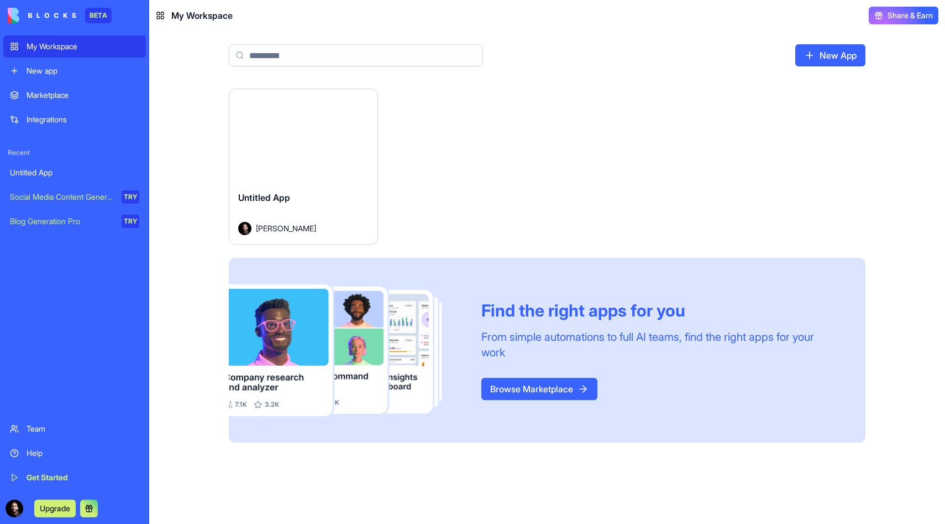
click at [82, 96] on div "Marketplace" at bounding box center [83, 95] width 113 height 11
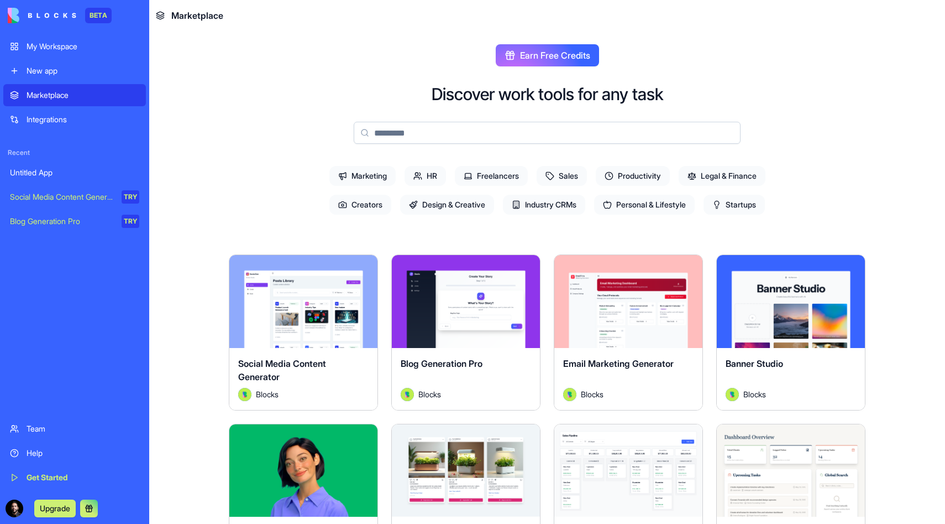
click at [321, 274] on div "Explore" at bounding box center [303, 301] width 148 height 93
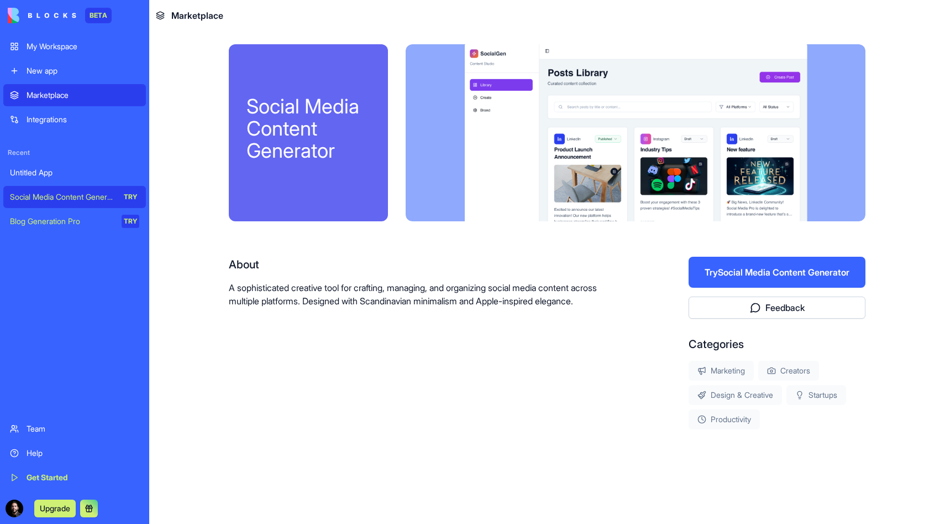
click at [91, 202] on div "Social Media Content Generator" at bounding box center [62, 196] width 104 height 11
click at [719, 278] on button "Try Social Media Content Generator" at bounding box center [777, 272] width 177 height 31
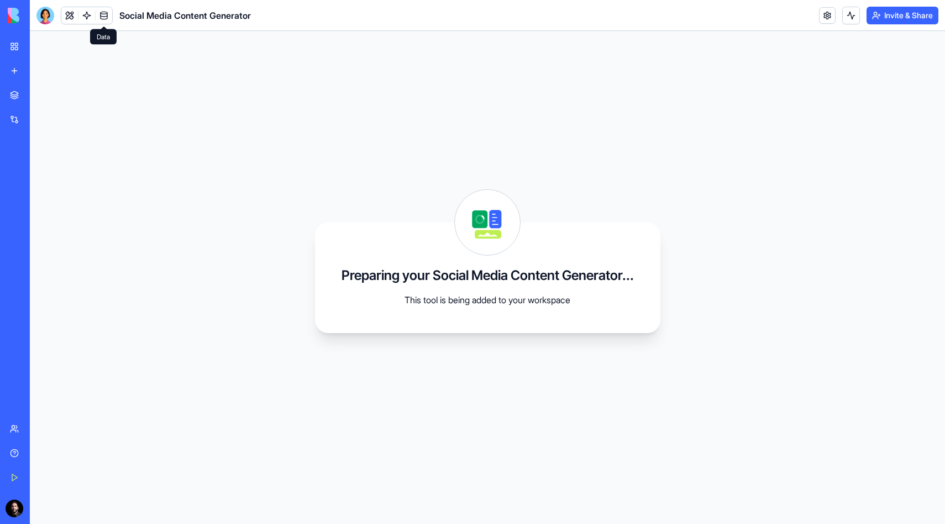
click at [105, 17] on link at bounding box center [104, 15] width 17 height 17
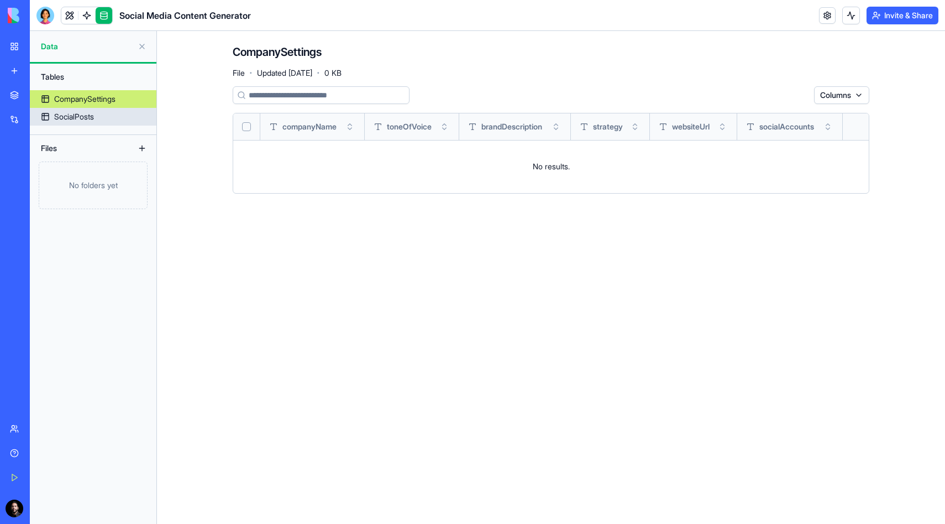
click at [76, 117] on div "SocialPosts" at bounding box center [74, 116] width 40 height 11
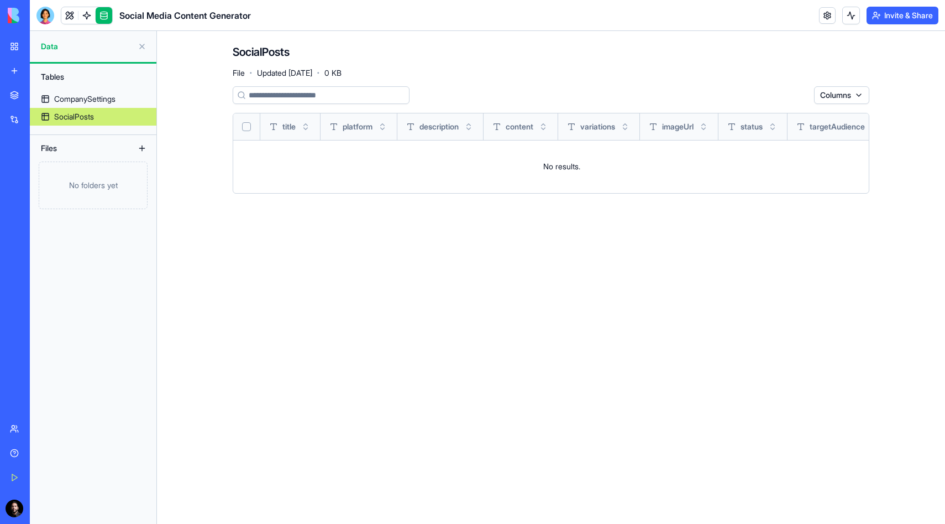
click at [139, 48] on button at bounding box center [142, 47] width 18 height 18
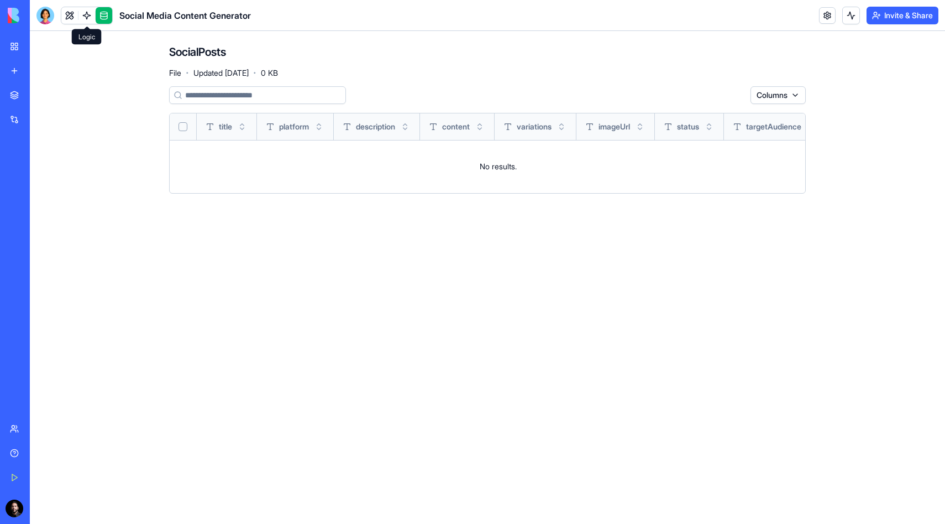
click at [93, 12] on link at bounding box center [87, 15] width 17 height 17
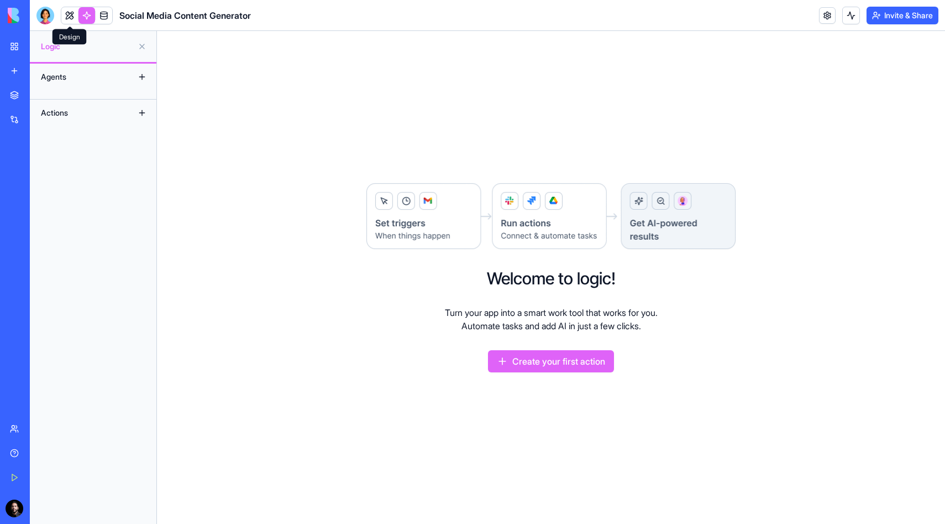
click at [69, 19] on span at bounding box center [69, 15] width 31 height 31
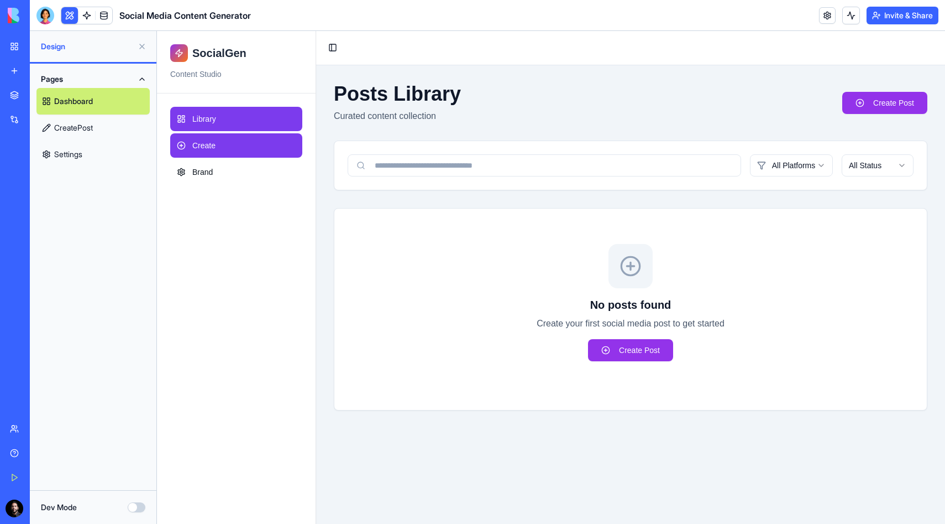
click at [187, 146] on link "Create" at bounding box center [236, 145] width 132 height 24
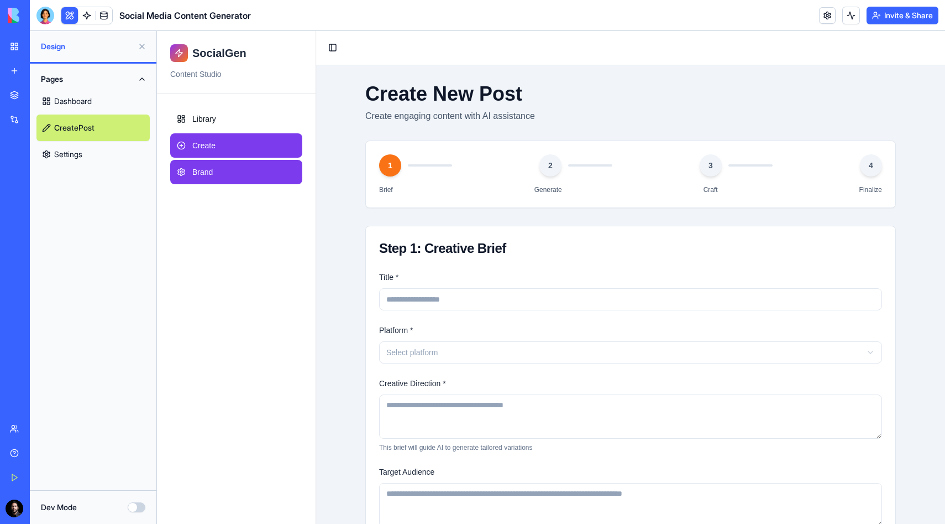
click at [221, 171] on link "Brand" at bounding box center [236, 172] width 132 height 24
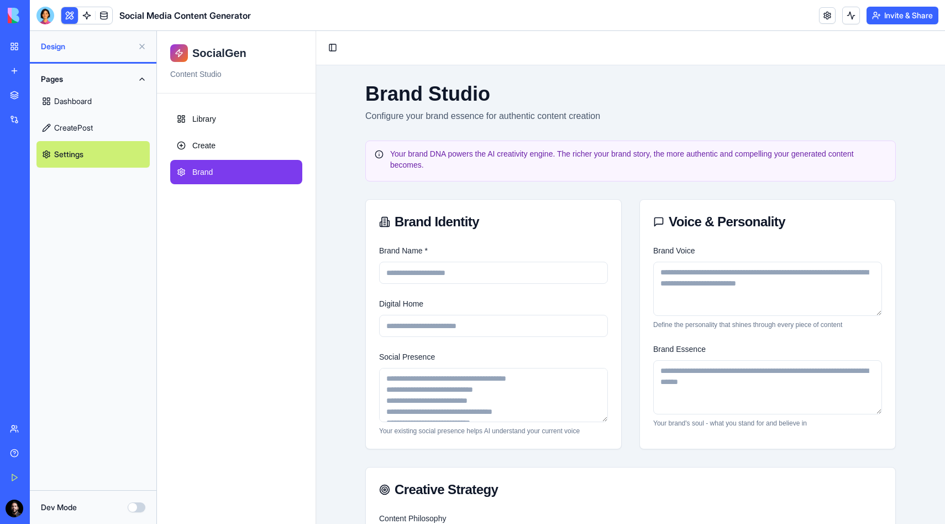
click at [13, 44] on link "My Workspace" at bounding box center [25, 46] width 44 height 22
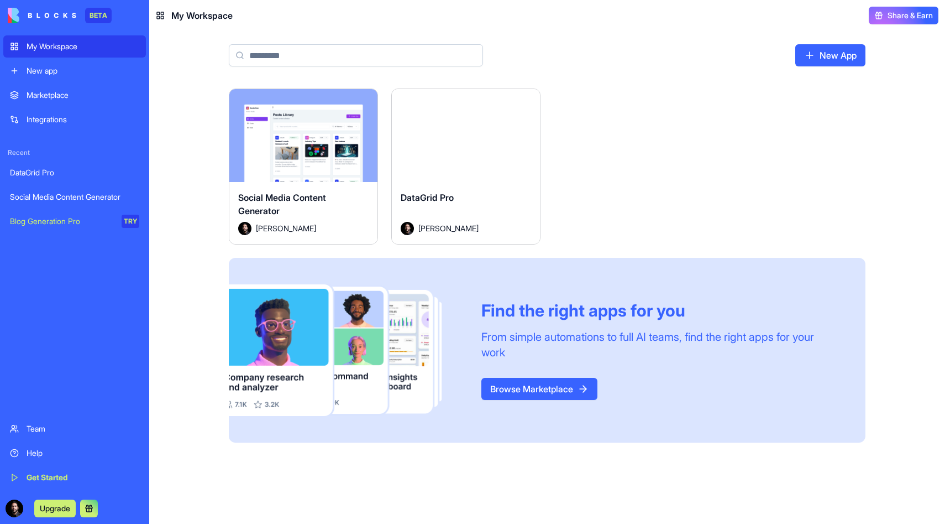
click at [67, 160] on div "Recent DataGrid Pro Social Media Content Generator Blog Generation Pro TRY" at bounding box center [74, 190] width 143 height 84
click at [62, 179] on link "DataGrid Pro" at bounding box center [74, 172] width 143 height 22
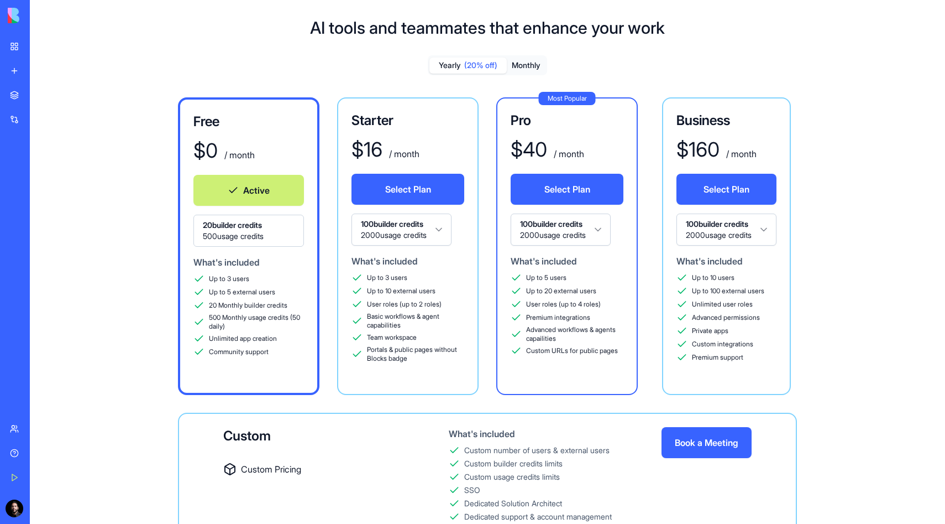
click at [36, 101] on link "Marketplace" at bounding box center [25, 95] width 44 height 22
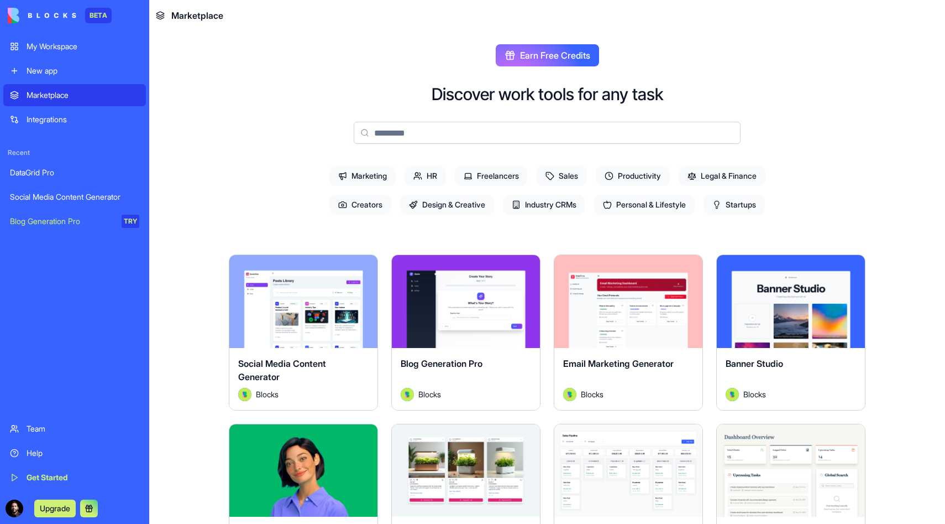
click at [83, 135] on div "Recent DataGrid Pro Social Media Content Generator Blog Generation Pro TRY" at bounding box center [74, 181] width 143 height 102
click at [87, 122] on div "Integrations" at bounding box center [83, 119] width 113 height 11
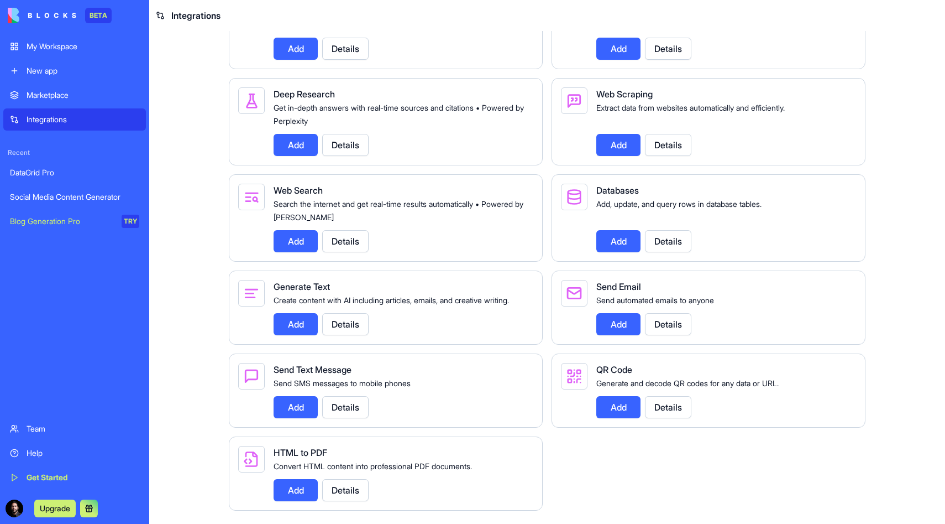
scroll to position [1253, 0]
click at [351, 406] on button "Details" at bounding box center [345, 407] width 46 height 22
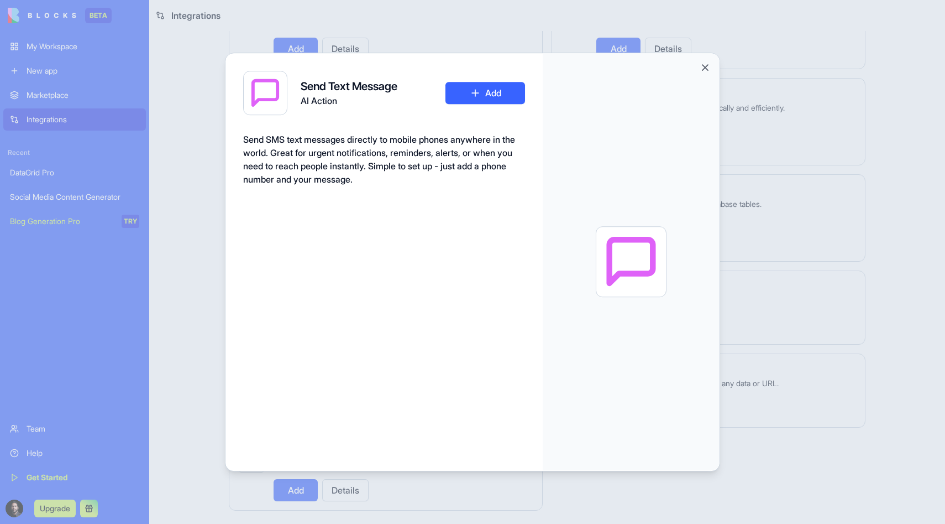
click at [474, 83] on button "Add" at bounding box center [486, 93] width 80 height 22
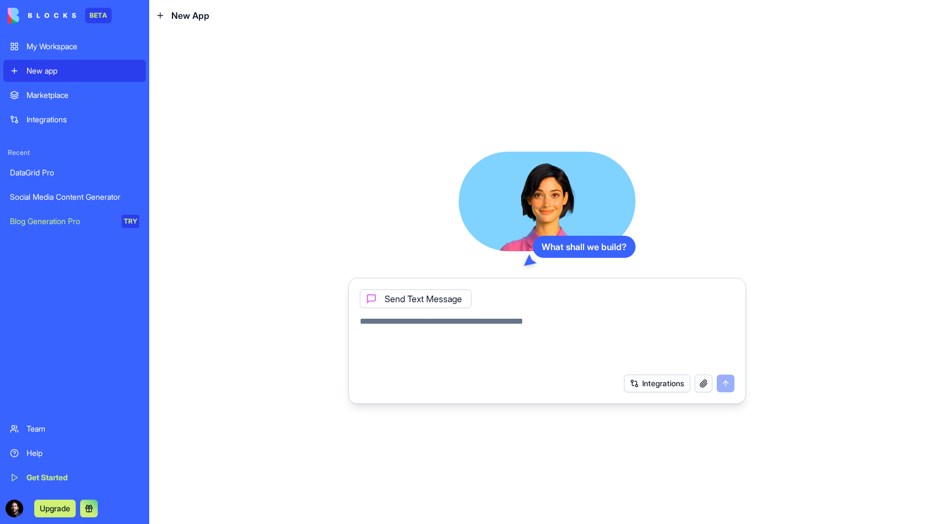
click at [434, 330] on textarea at bounding box center [547, 341] width 375 height 53
click at [437, 299] on div "Send Text Message" at bounding box center [416, 298] width 112 height 19
click at [369, 298] on icon at bounding box center [371, 298] width 9 height 9
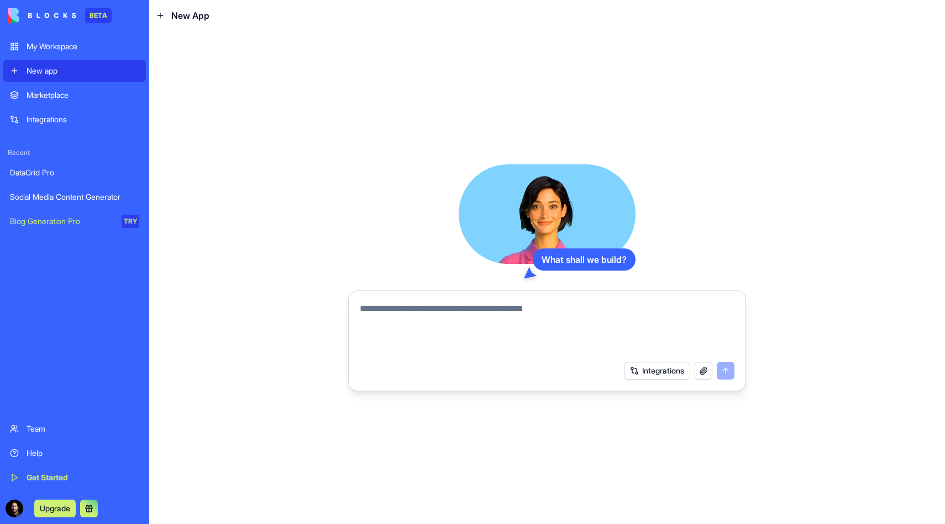
click at [67, 116] on div "Integrations" at bounding box center [83, 119] width 113 height 11
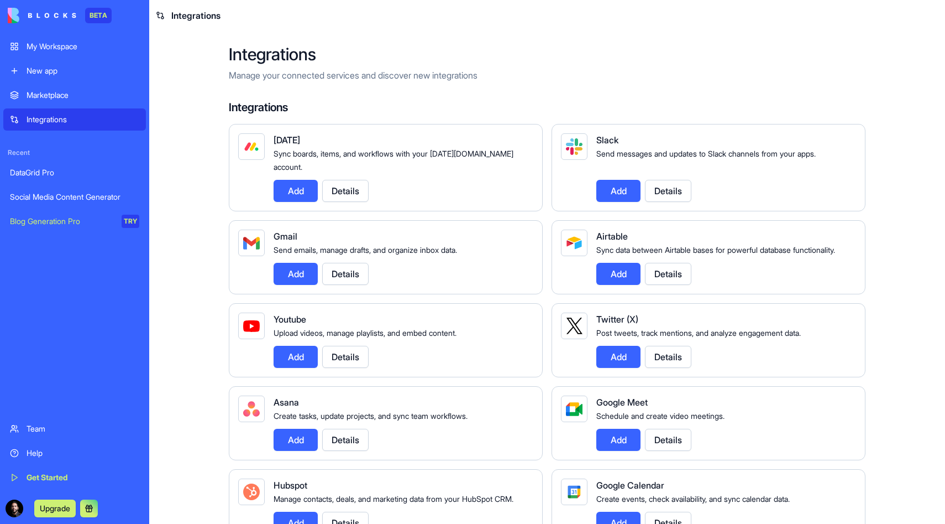
click at [67, 95] on div "Marketplace" at bounding box center [83, 95] width 113 height 11
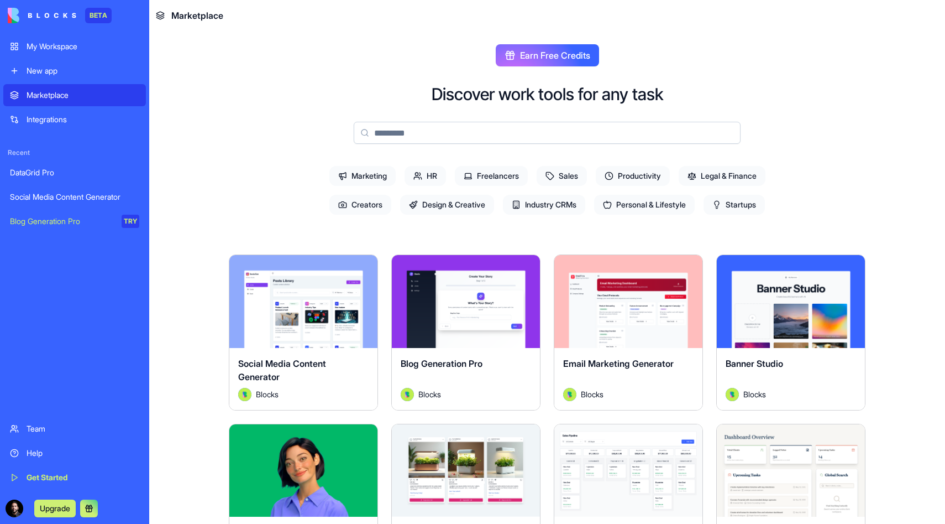
click at [45, 176] on div "DataGrid Pro" at bounding box center [74, 172] width 129 height 11
